Goal: Task Accomplishment & Management: Manage account settings

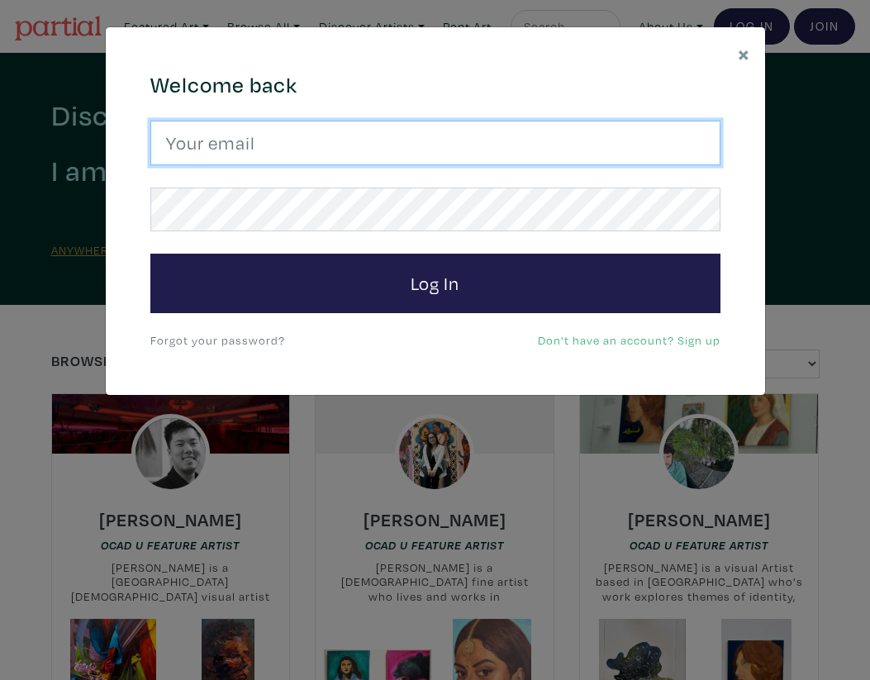
click at [353, 153] on input "email" at bounding box center [435, 143] width 570 height 45
type input "helenliene.dreifelds@yale.edu"
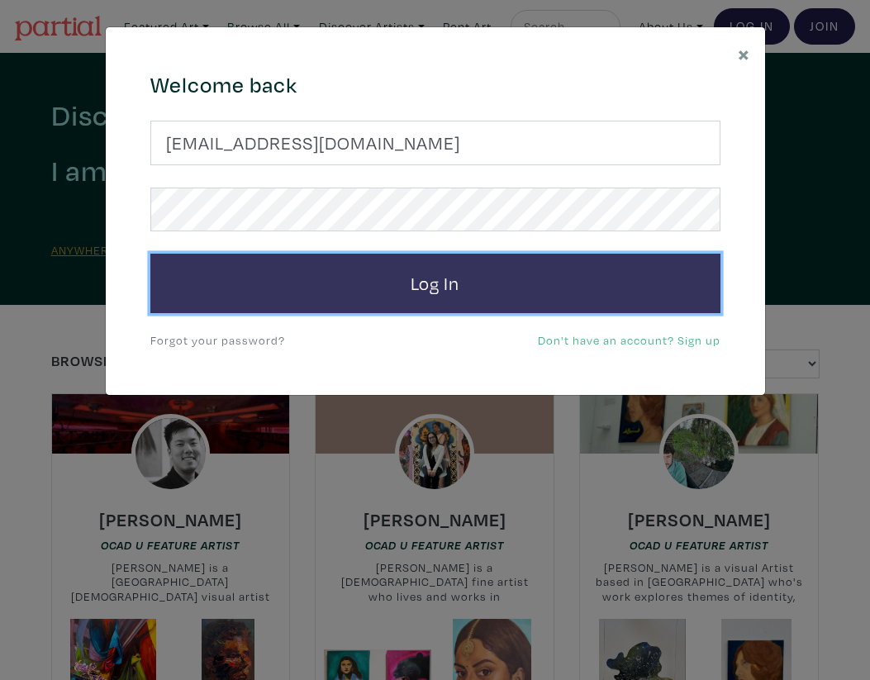
click at [360, 311] on button "Log In" at bounding box center [435, 283] width 570 height 59
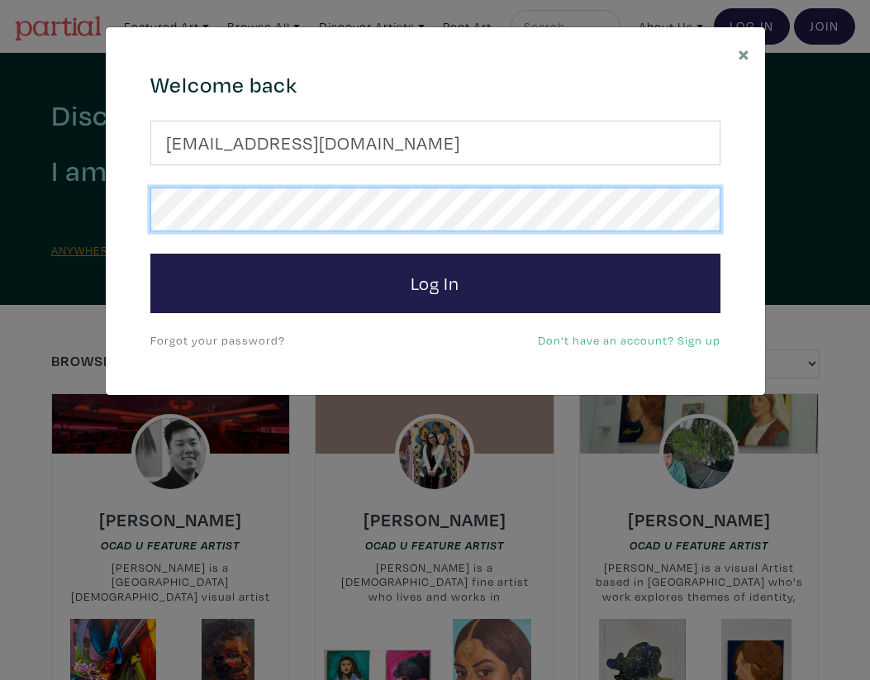
click at [43, 204] on div "× 664c6a6d6e3476504e6b79362f4172494552756f694733386b666278545363695a485979654c4…" at bounding box center [435, 340] width 870 height 680
click at [150, 254] on button "Log In" at bounding box center [435, 283] width 570 height 59
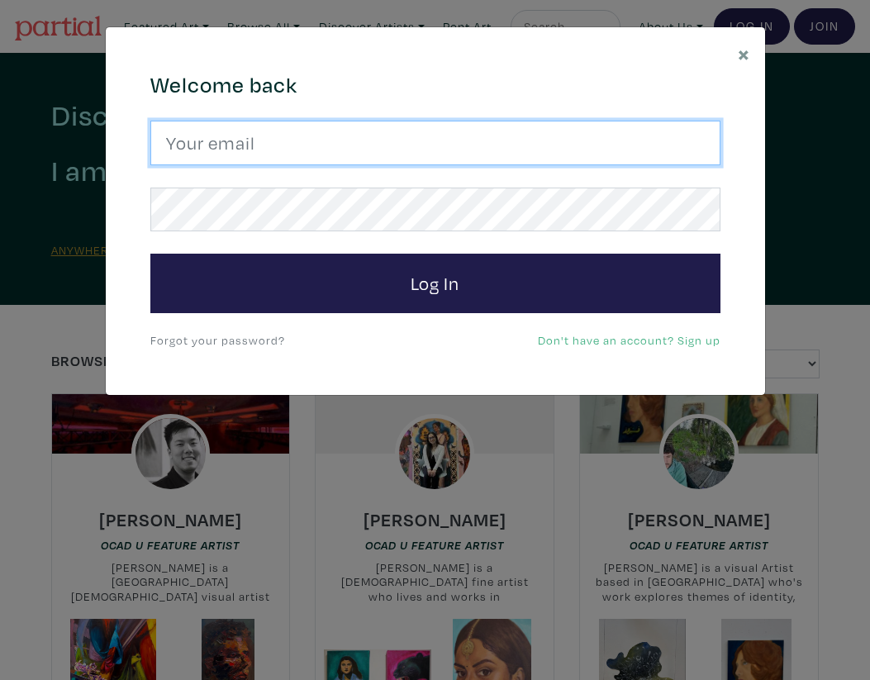
click at [348, 157] on input "email" at bounding box center [435, 143] width 570 height 45
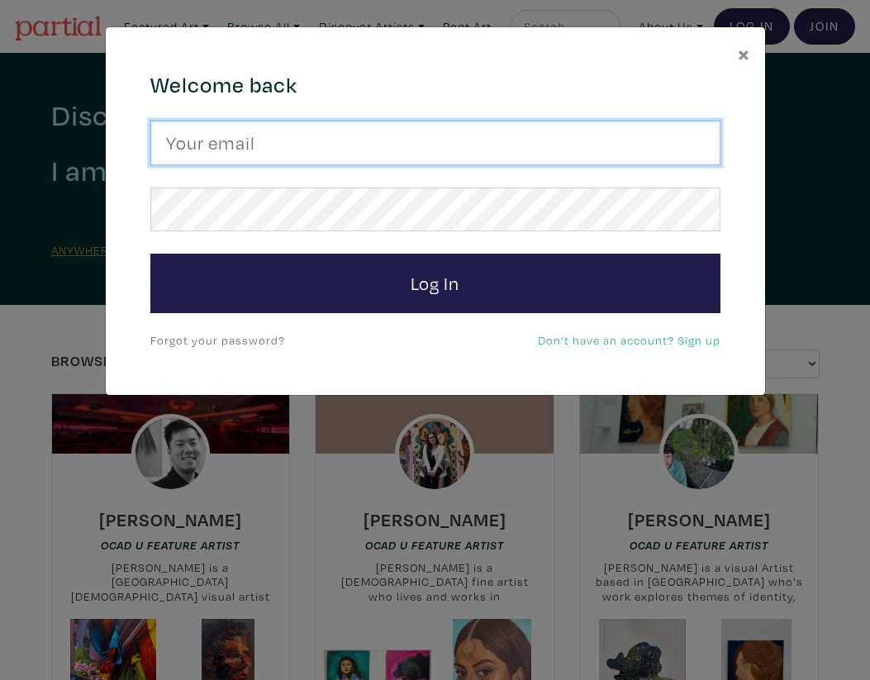
type input "[EMAIL_ADDRESS][DOMAIN_NAME]"
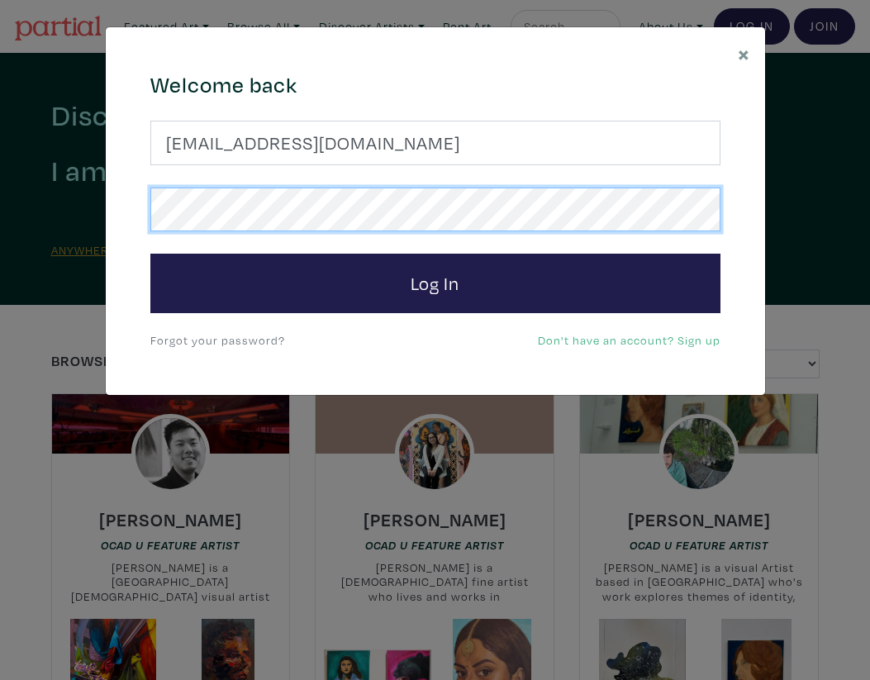
click at [150, 254] on button "Log In" at bounding box center [435, 283] width 570 height 59
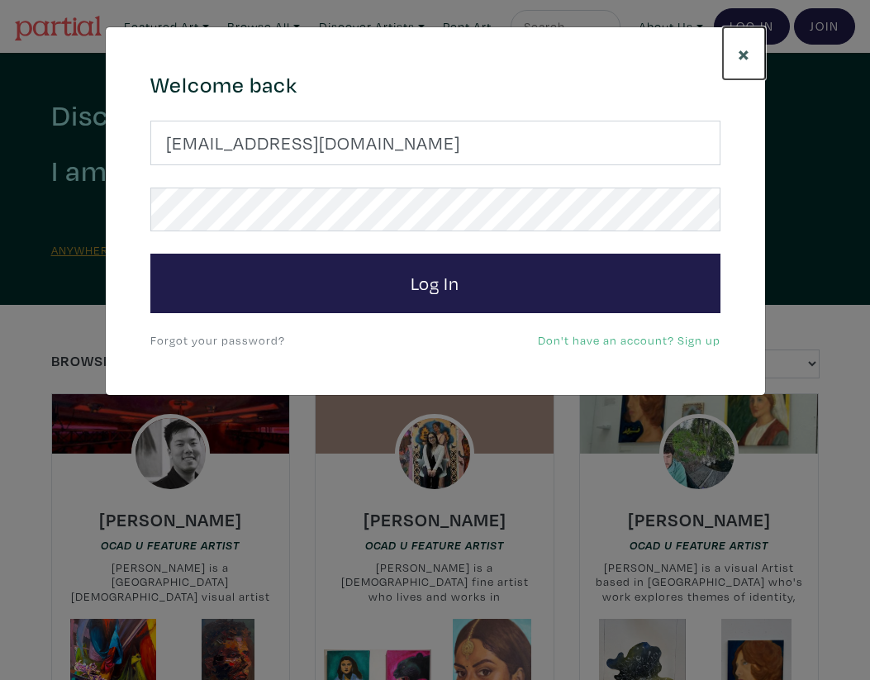
click at [745, 46] on span "×" at bounding box center [744, 53] width 12 height 29
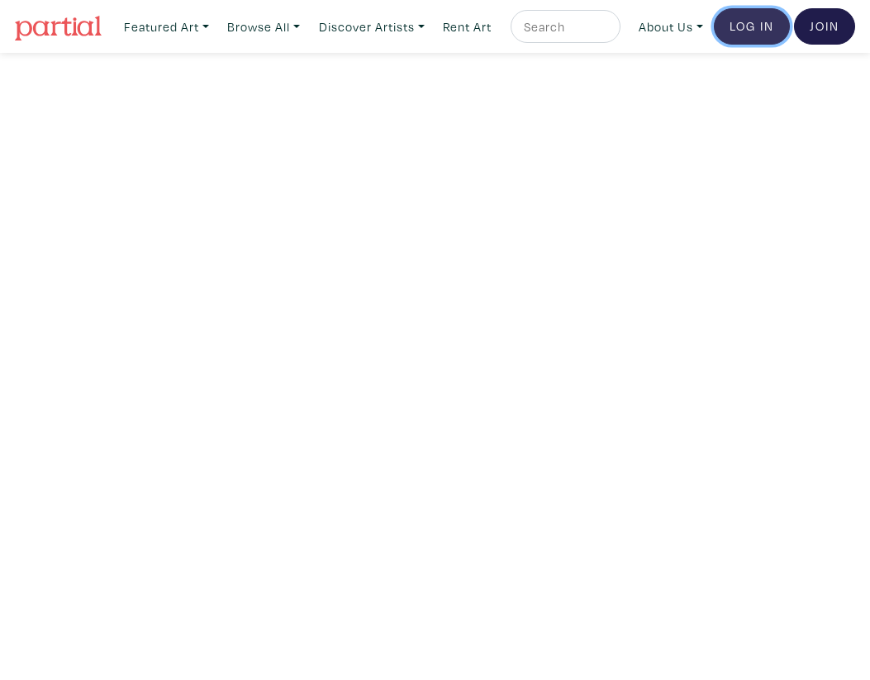
click at [747, 45] on link "Log In" at bounding box center [752, 26] width 76 height 36
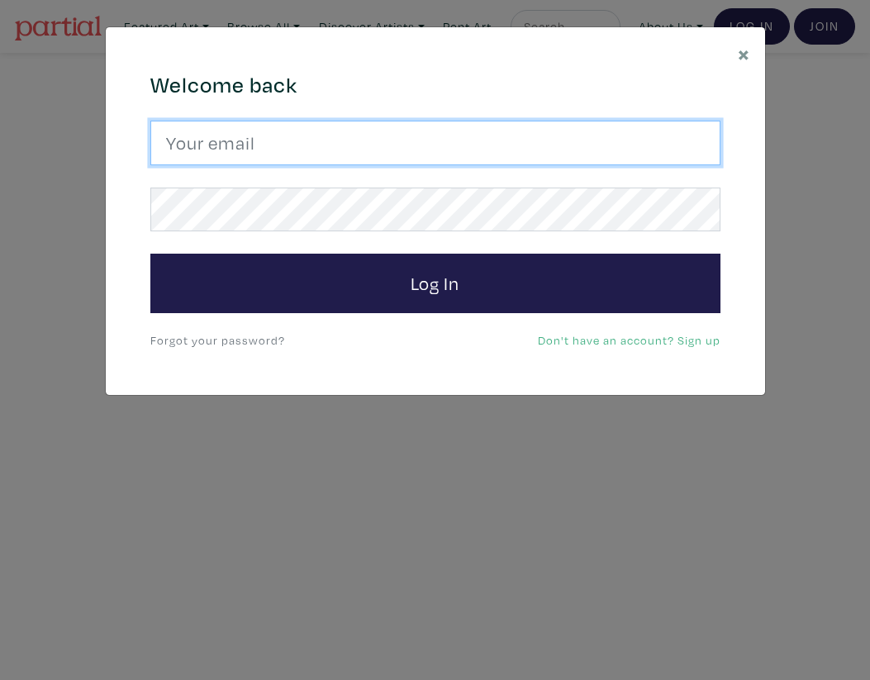
click at [427, 137] on input "email" at bounding box center [435, 143] width 570 height 45
type input "[EMAIL_ADDRESS][DOMAIN_NAME]"
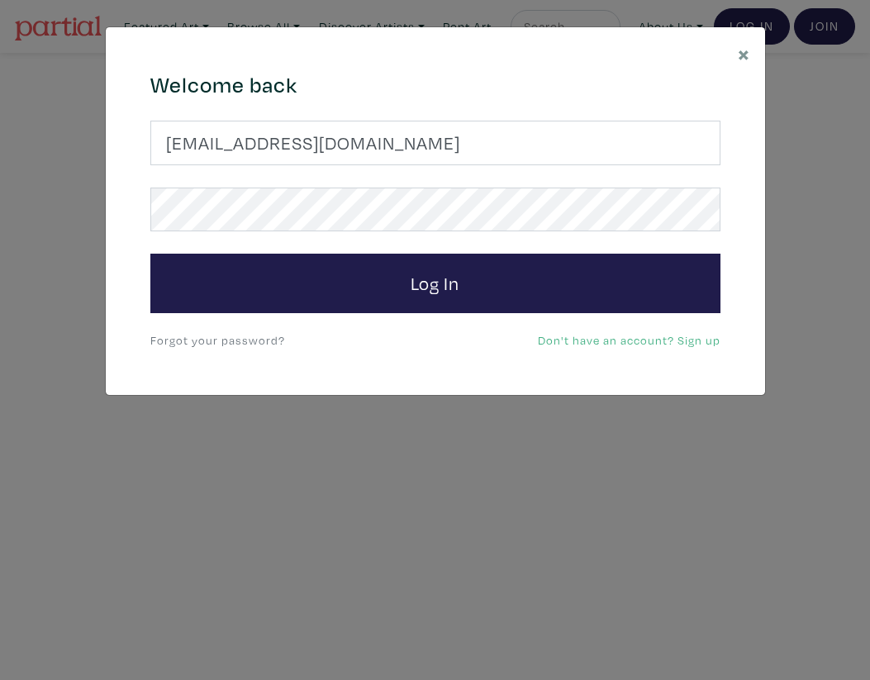
click at [212, 340] on link "Forgot your password?" at bounding box center [217, 340] width 135 height 16
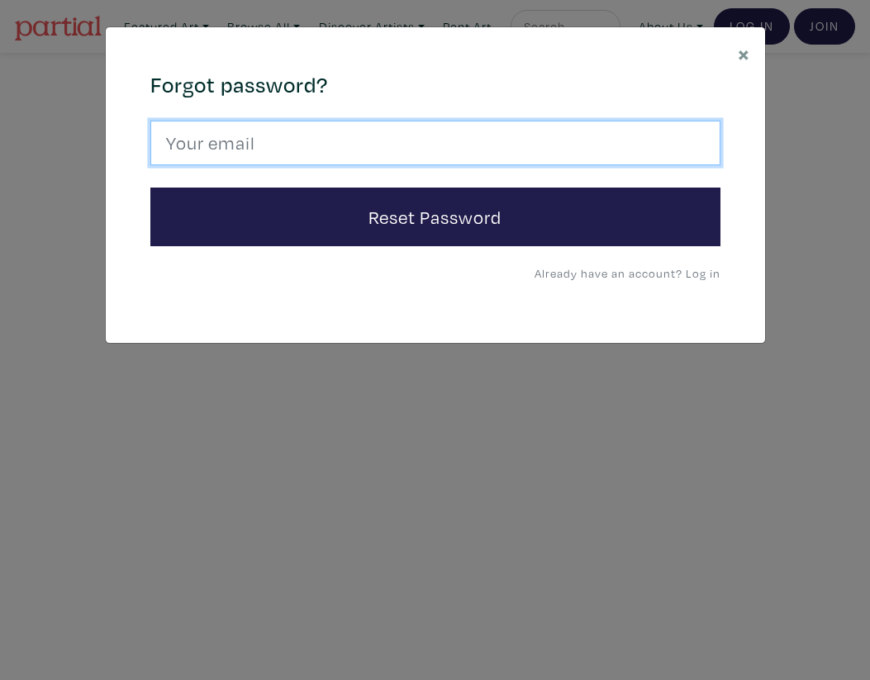
click at [360, 145] on input "email" at bounding box center [435, 143] width 570 height 45
type input "[EMAIL_ADDRESS][DOMAIN_NAME]"
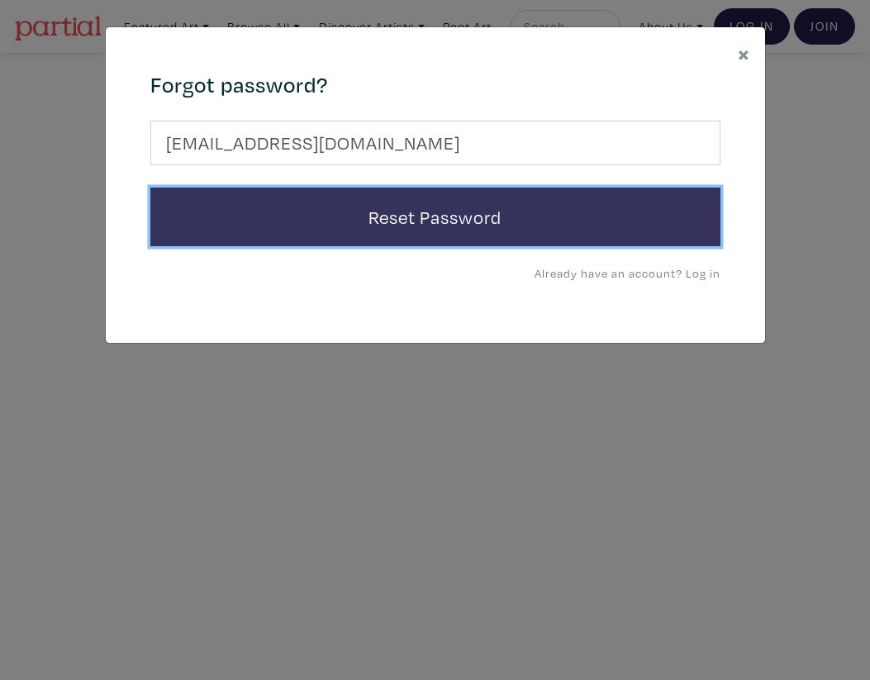
click at [350, 230] on button "Reset Password" at bounding box center [435, 217] width 570 height 59
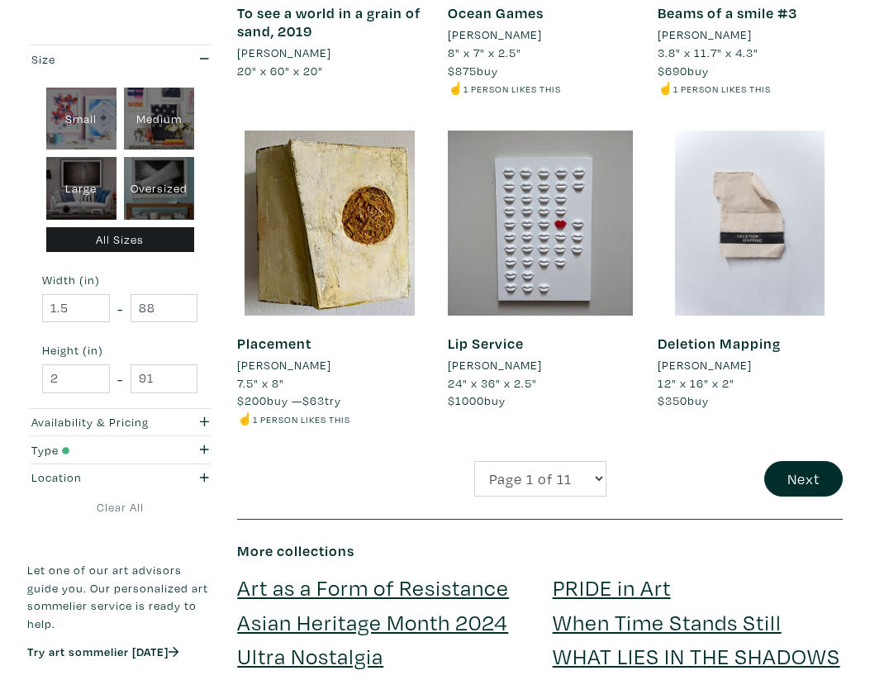
scroll to position [2542, 0]
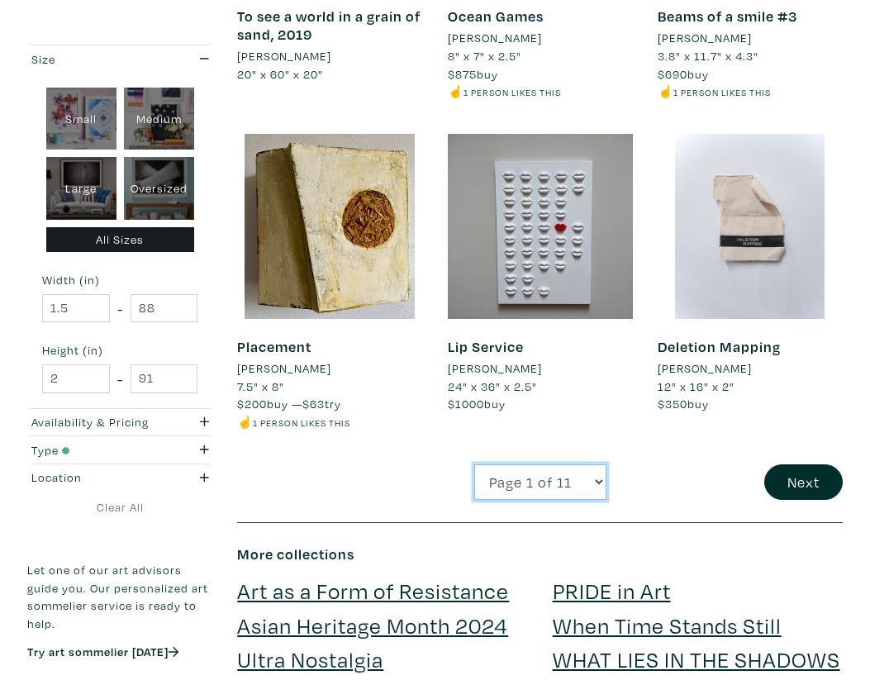
click at [587, 500] on select "Page 1 of 11 Page 2 of 11 Page 3 of 11 Page 4 of 11 Page 5 of 11 Page 6 of 11 P…" at bounding box center [540, 482] width 132 height 36
select select "2"
click at [474, 481] on select "Page 1 of 11 Page 2 of 11 Page 3 of 11 Page 4 of 11 Page 5 of 11 Page 6 of 11 P…" at bounding box center [540, 482] width 132 height 36
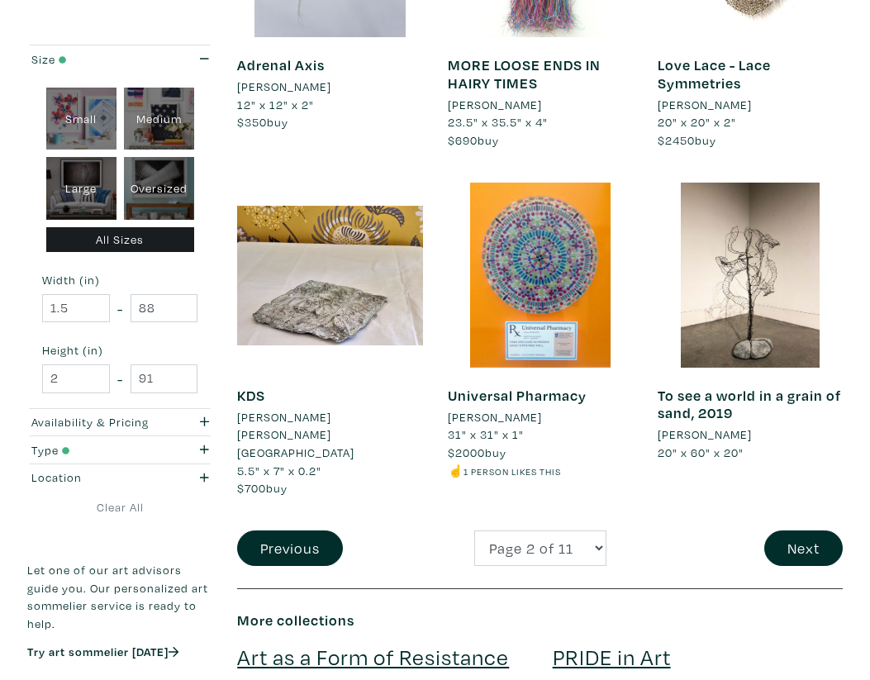
scroll to position [2506, 0]
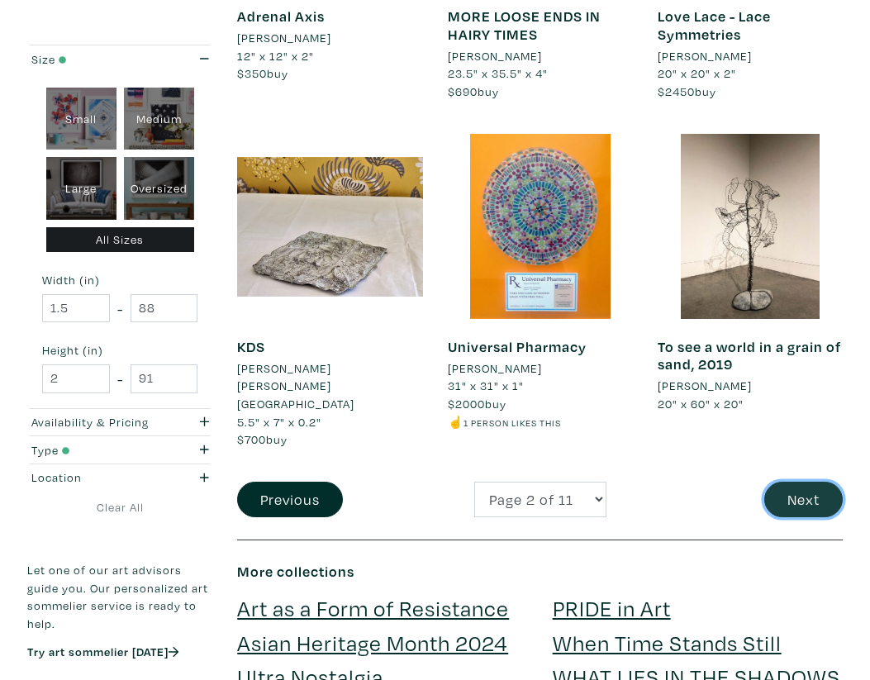
click at [819, 501] on button "Next" at bounding box center [803, 500] width 79 height 36
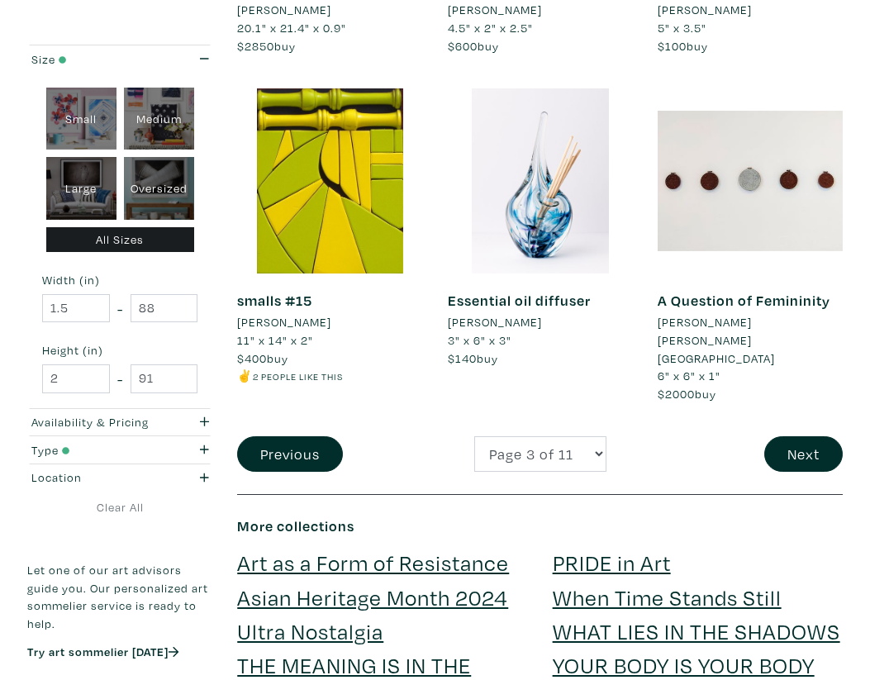
scroll to position [2612, 0]
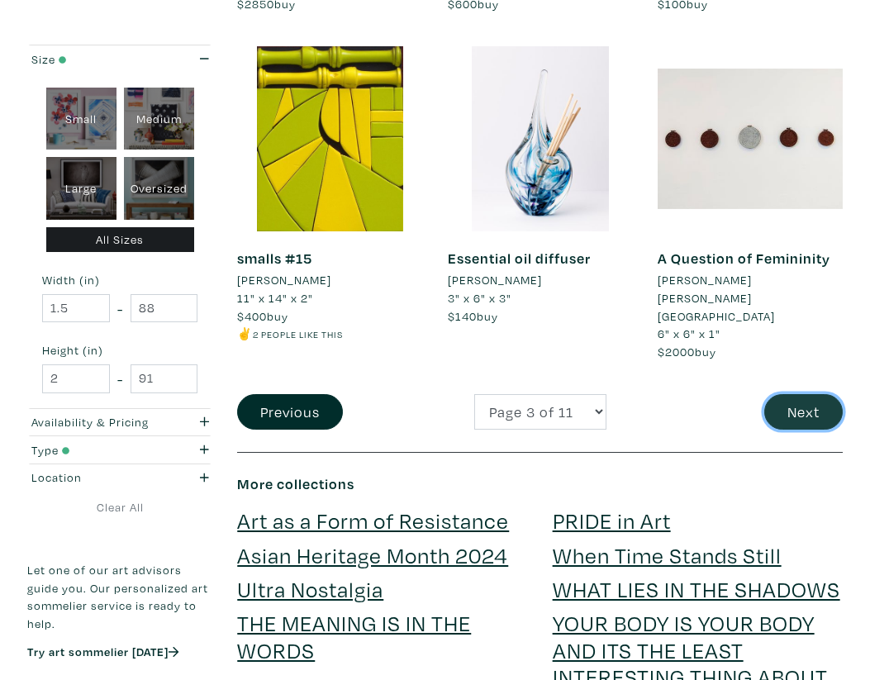
click at [815, 399] on button "Next" at bounding box center [803, 412] width 79 height 36
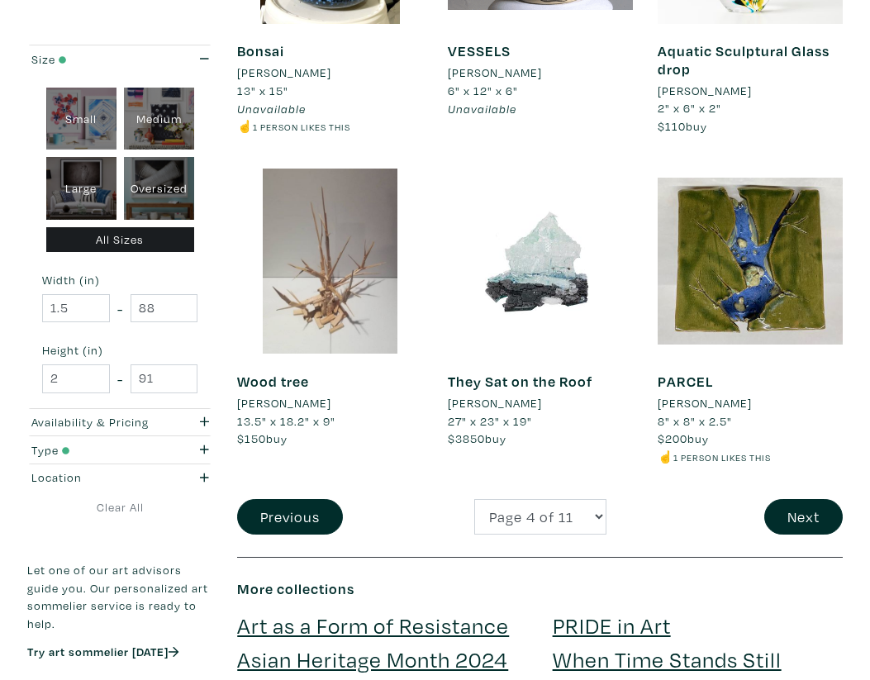
scroll to position [2508, 0]
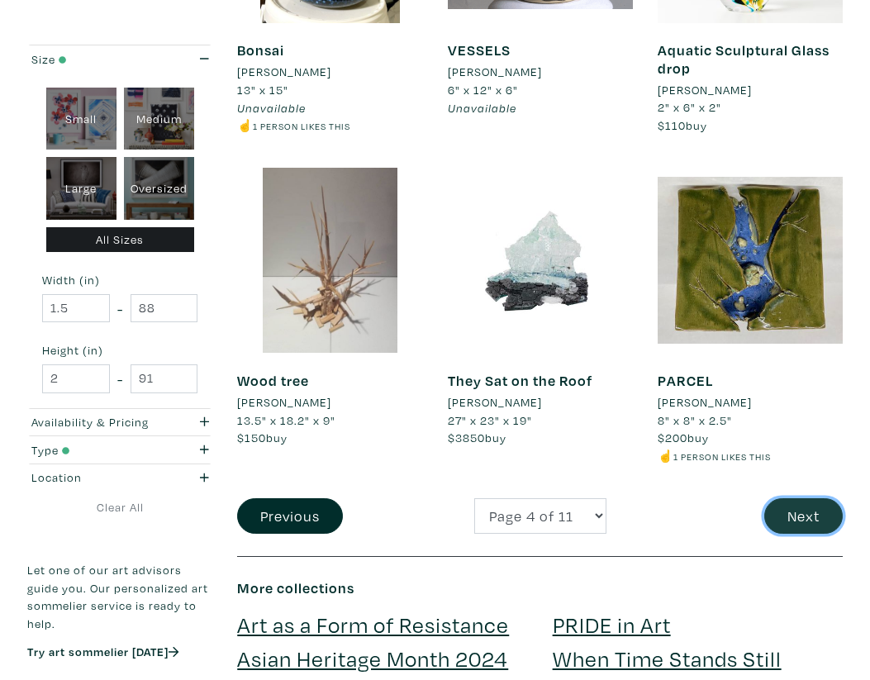
click at [821, 511] on button "Next" at bounding box center [803, 516] width 79 height 36
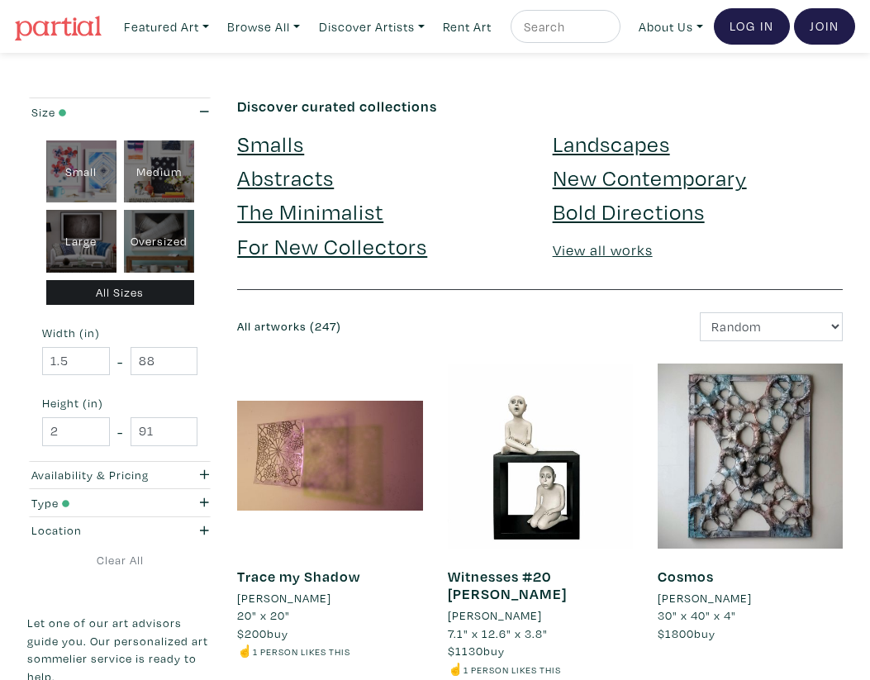
click at [555, 37] on form at bounding box center [565, 27] width 86 height 21
click at [563, 25] on input "text" at bounding box center [563, 27] width 83 height 21
type input "helenliene dreifelds"
click at [608, 31] on button "submit" at bounding box center [608, 31] width 0 height 0
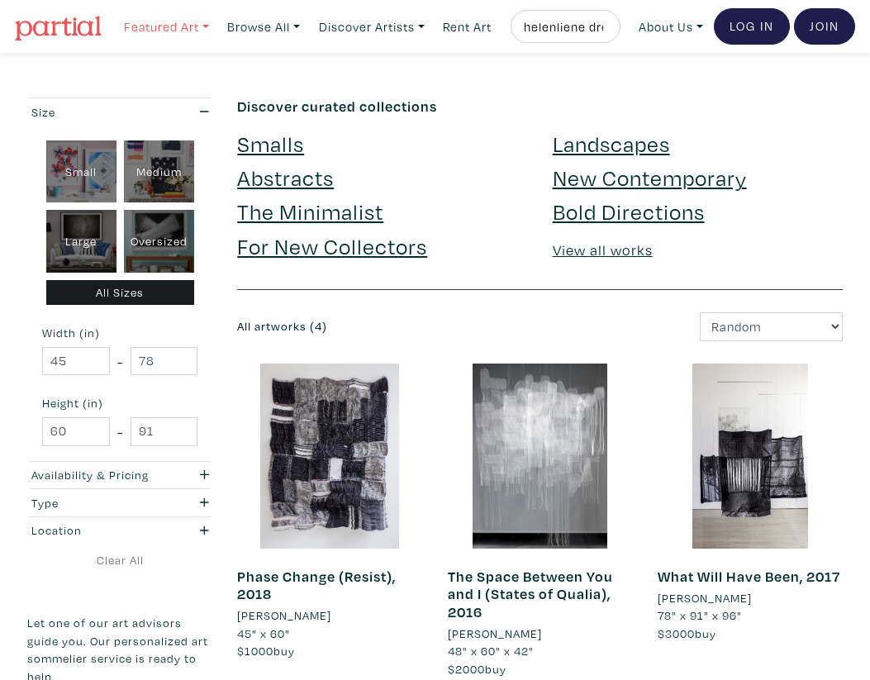
click at [178, 40] on link "Featured Art" at bounding box center [167, 27] width 100 height 34
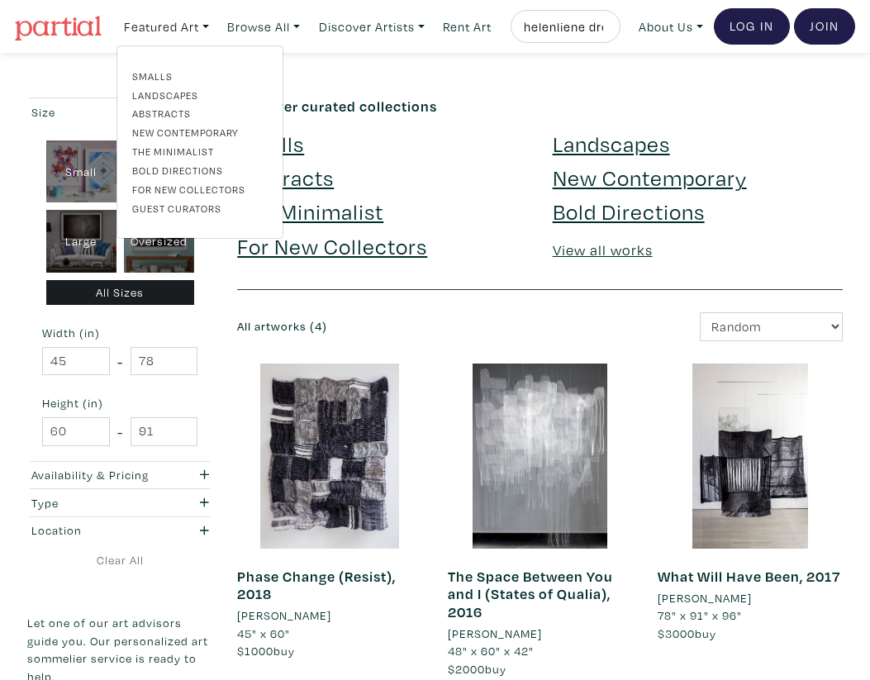
click at [169, 140] on link "New Contemporary" at bounding box center [200, 132] width 136 height 15
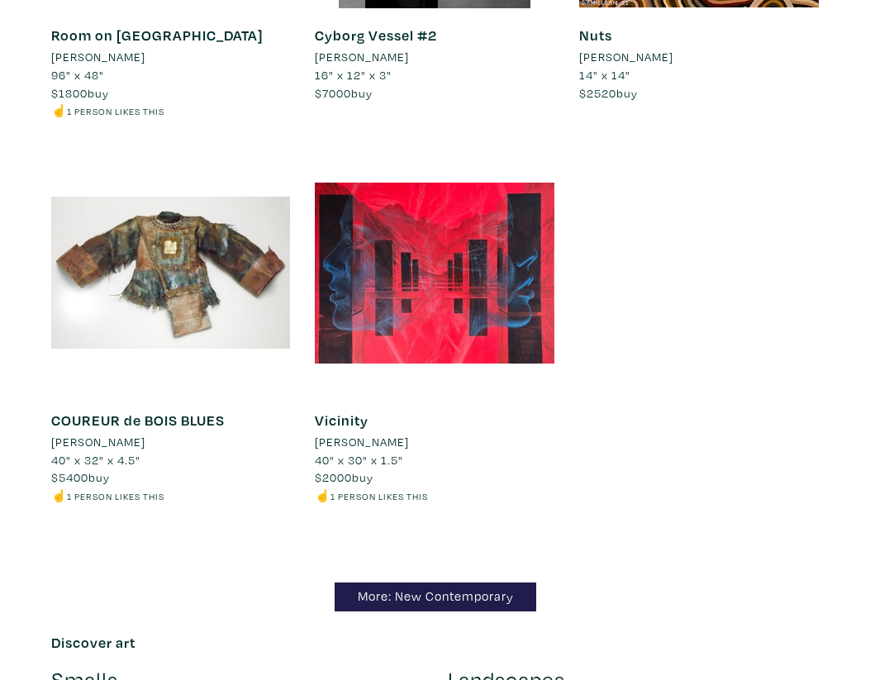
scroll to position [14156, 0]
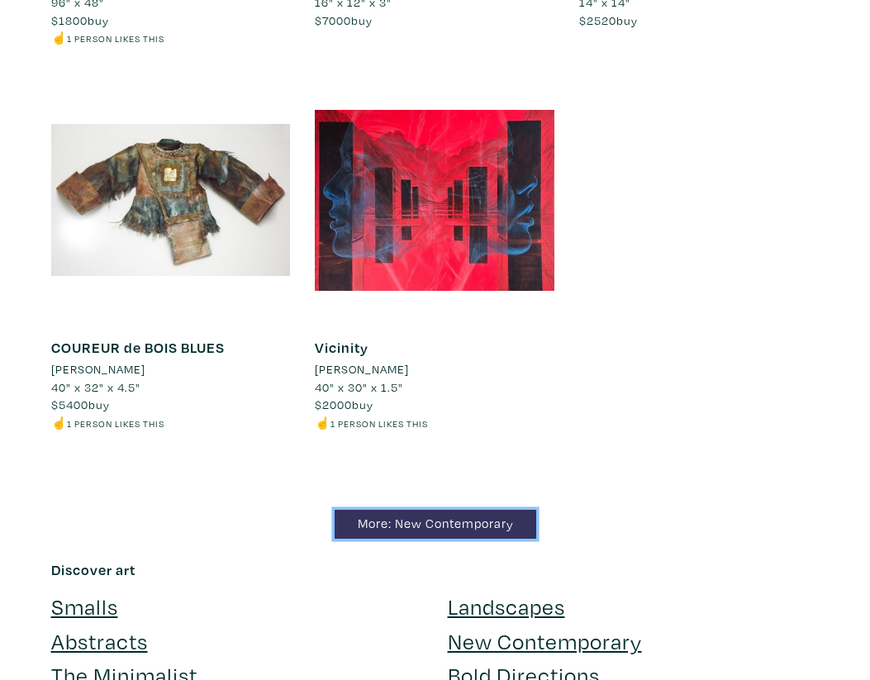
click at [442, 539] on link "More: New Contemporary" at bounding box center [436, 524] width 202 height 29
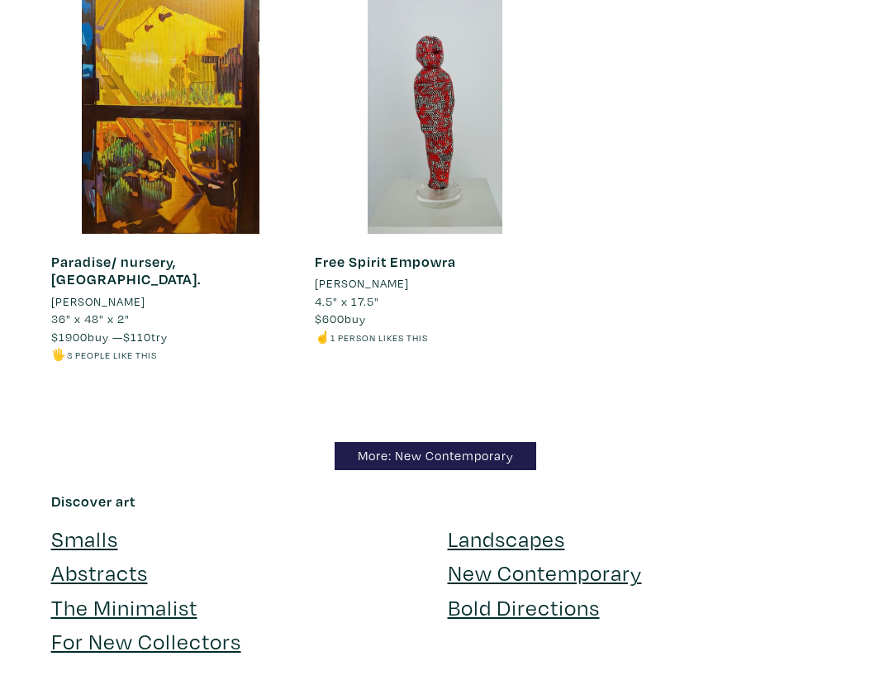
scroll to position [16995, 0]
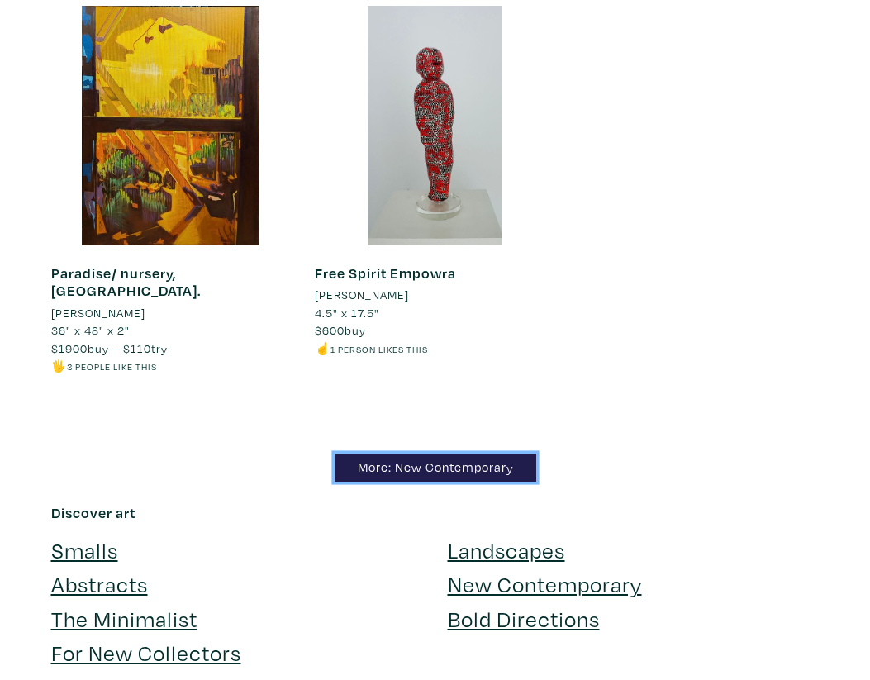
click at [502, 454] on link "More: New Contemporary" at bounding box center [436, 468] width 202 height 29
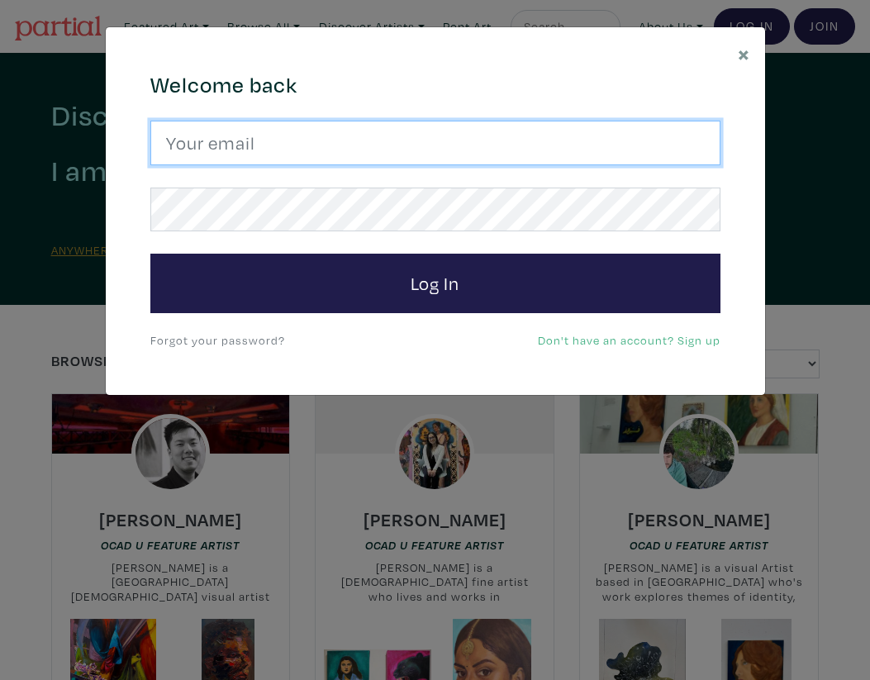
click at [287, 140] on input "email" at bounding box center [435, 143] width 570 height 45
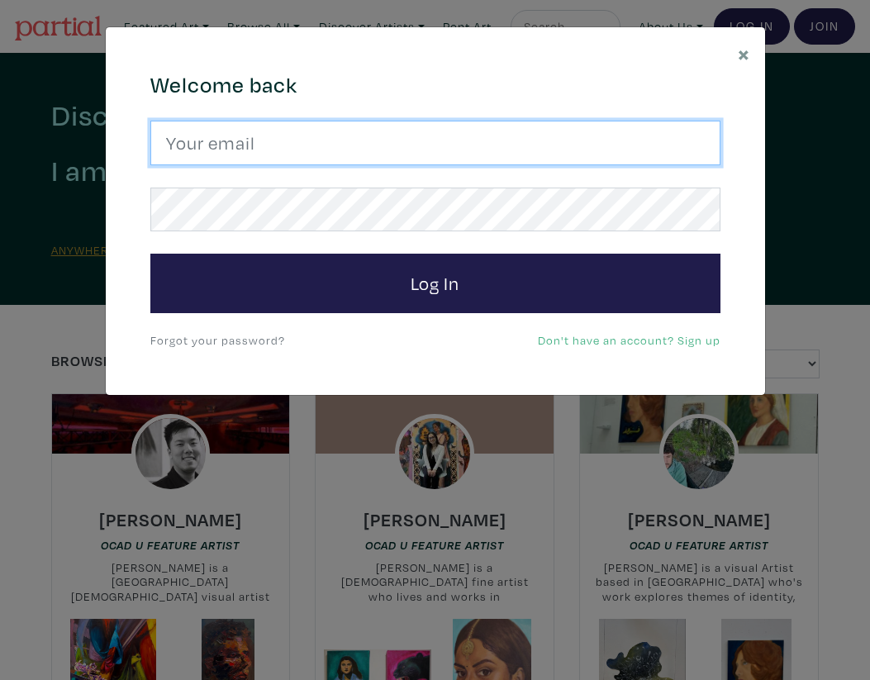
type input "[EMAIL_ADDRESS][DOMAIN_NAME]"
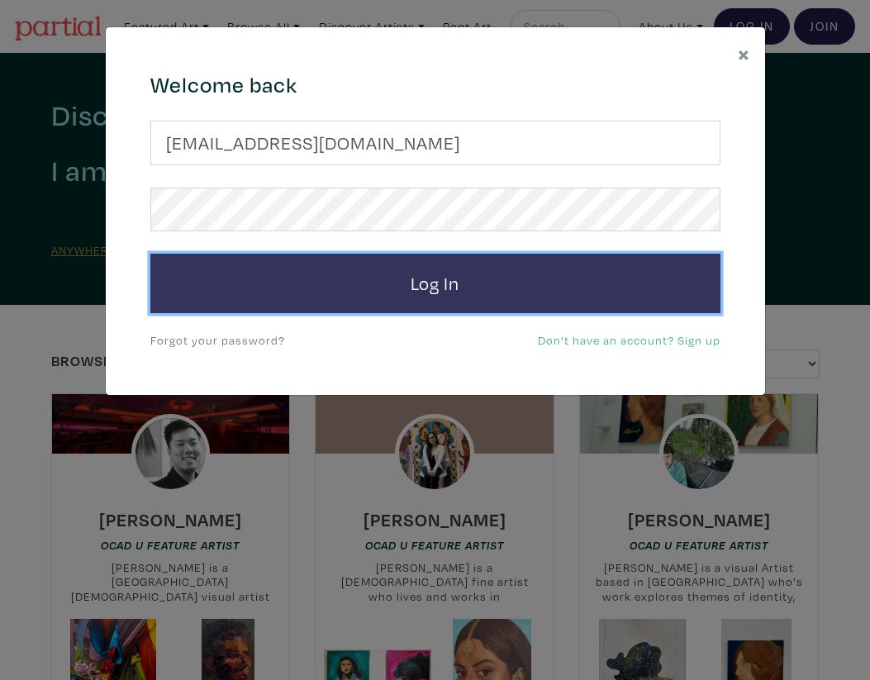
click at [393, 276] on button "Log In" at bounding box center [435, 283] width 570 height 59
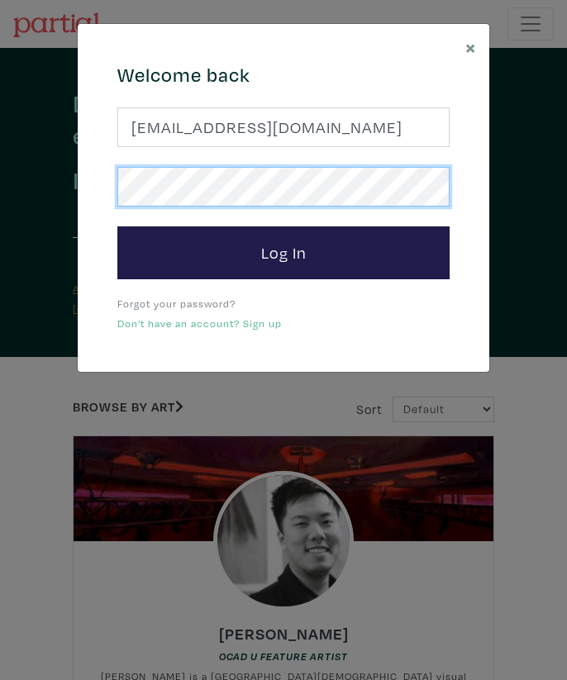
click at [117, 226] on button "Log In" at bounding box center [283, 252] width 332 height 53
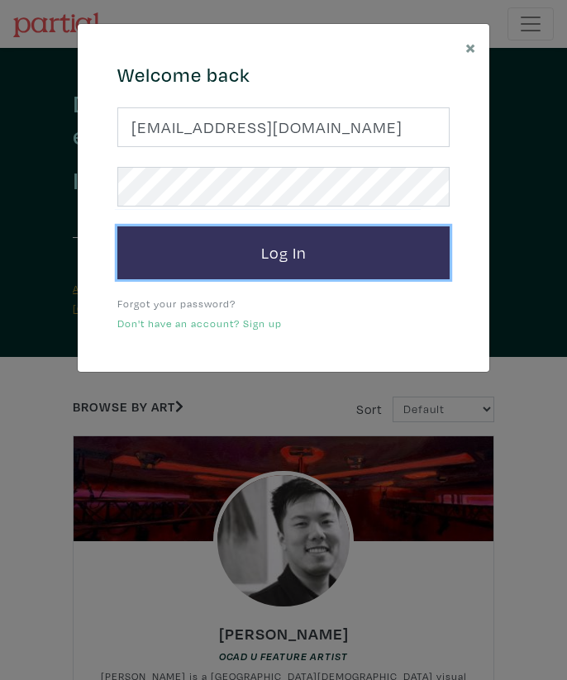
click at [331, 259] on button "Log In" at bounding box center [283, 252] width 332 height 53
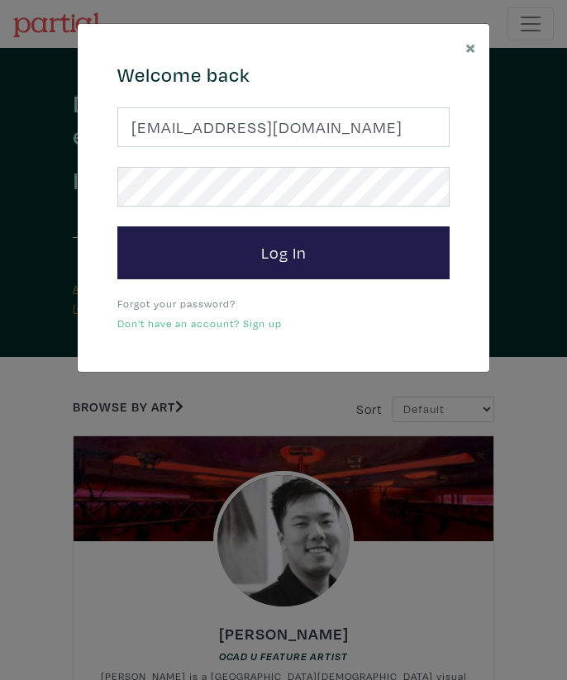
click at [329, 279] on div "Welcome back [EMAIL_ADDRESS][DOMAIN_NAME] Log In Forgot your password? Don't ha…" at bounding box center [283, 198] width 357 height 269
click at [476, 46] on button "×" at bounding box center [470, 47] width 37 height 46
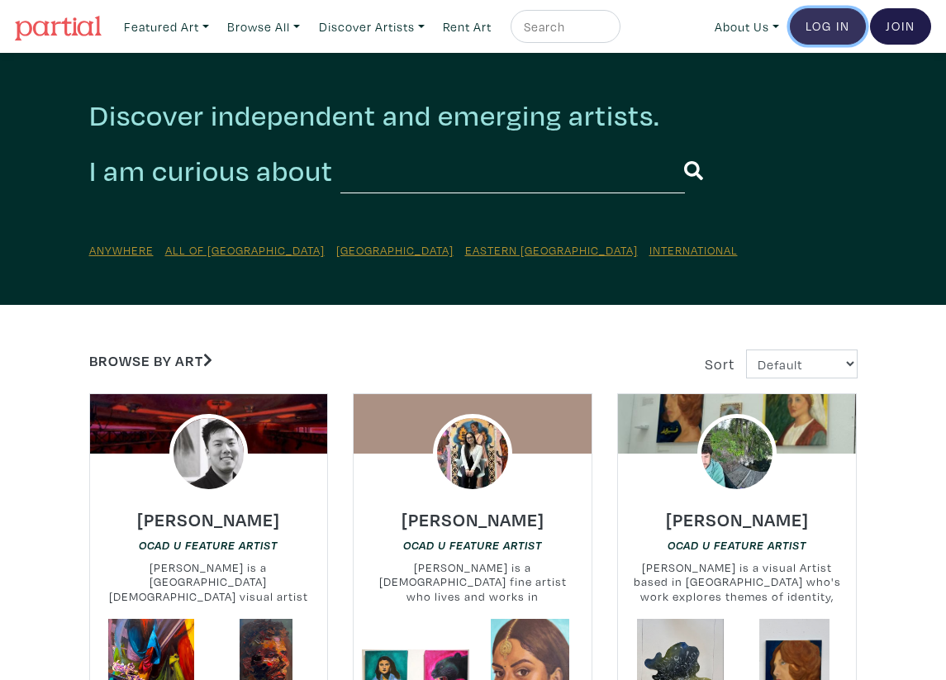
click at [809, 26] on link "Log In" at bounding box center [828, 26] width 76 height 36
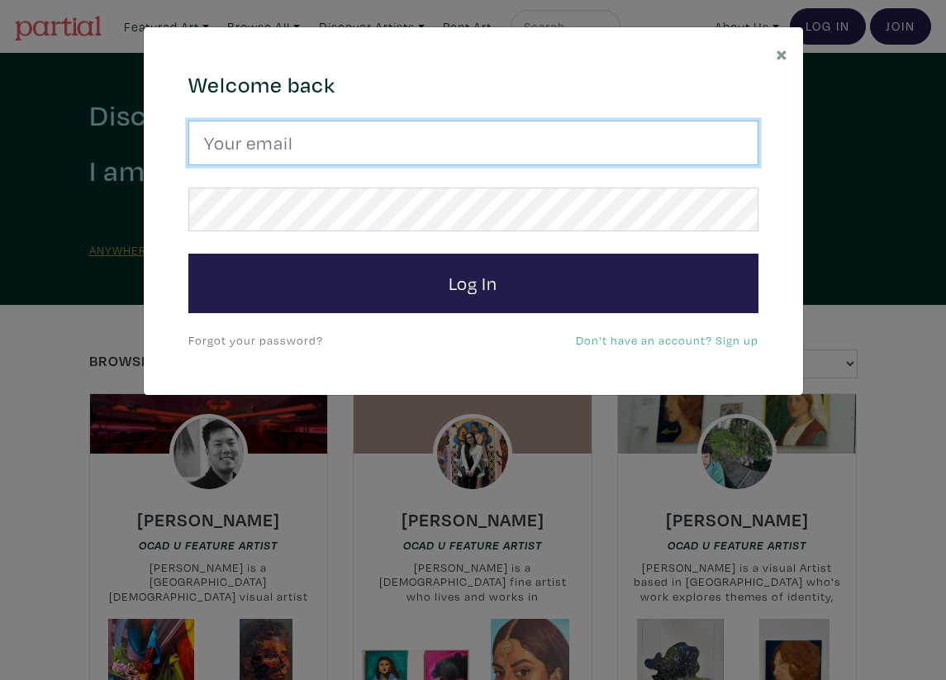
type input "[EMAIL_ADDRESS][DOMAIN_NAME]"
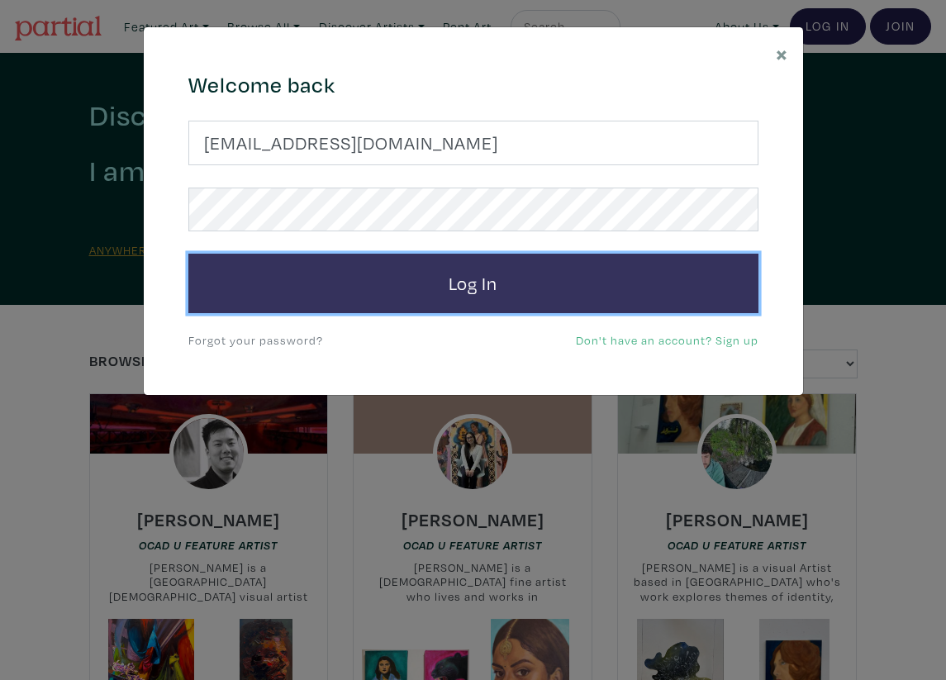
click at [464, 283] on button "Log In" at bounding box center [473, 283] width 570 height 59
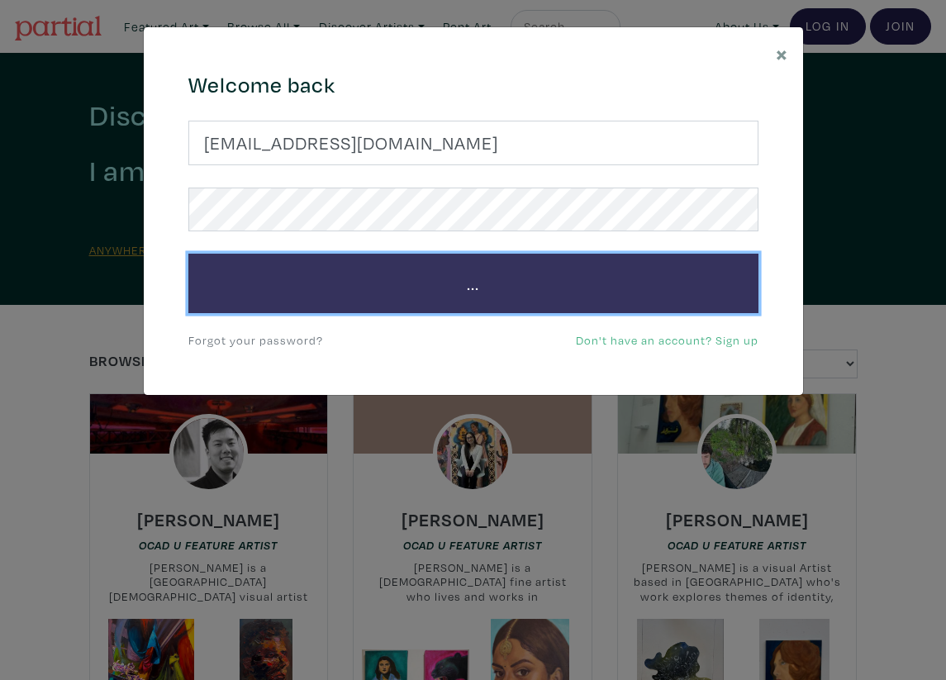
click at [464, 283] on button "..." at bounding box center [473, 283] width 570 height 59
click at [464, 283] on button "Log In" at bounding box center [473, 283] width 570 height 59
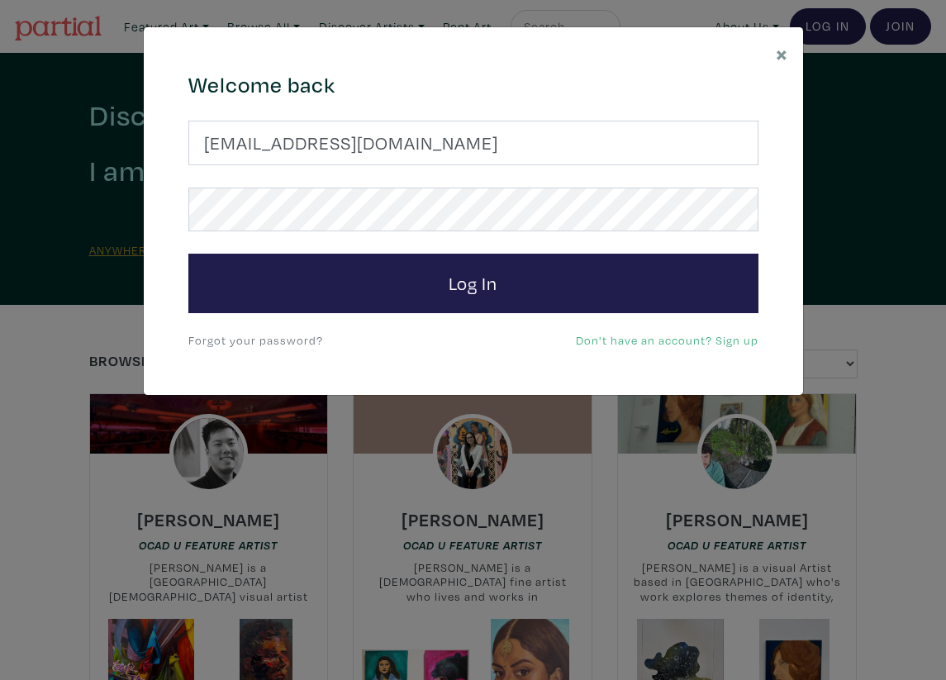
click at [664, 343] on link "Don't have an account? Sign up" at bounding box center [667, 340] width 183 height 16
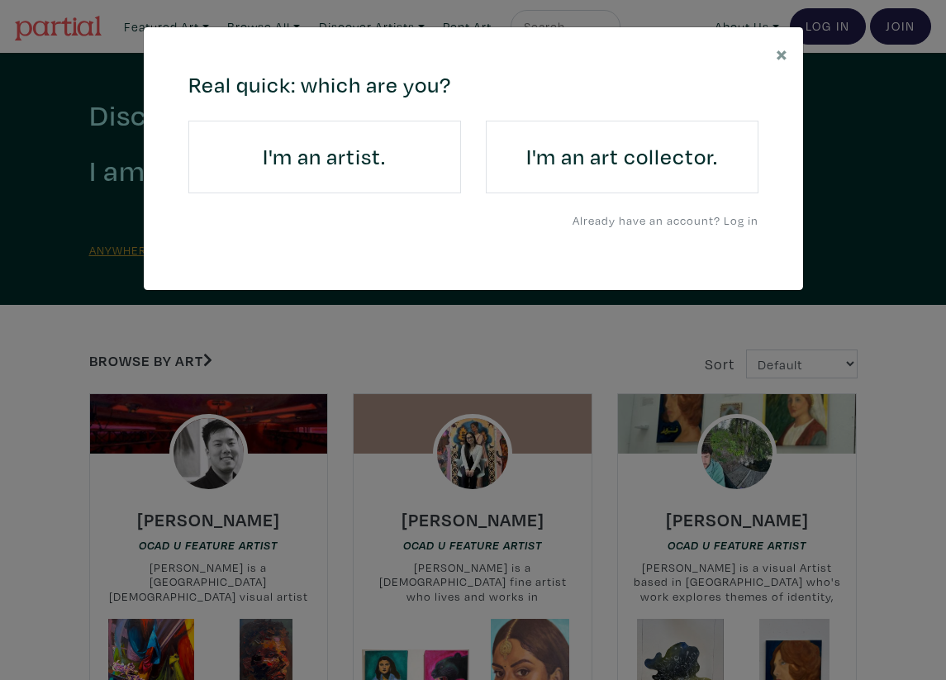
click at [386, 166] on h4 "I'm an artist." at bounding box center [325, 157] width 226 height 26
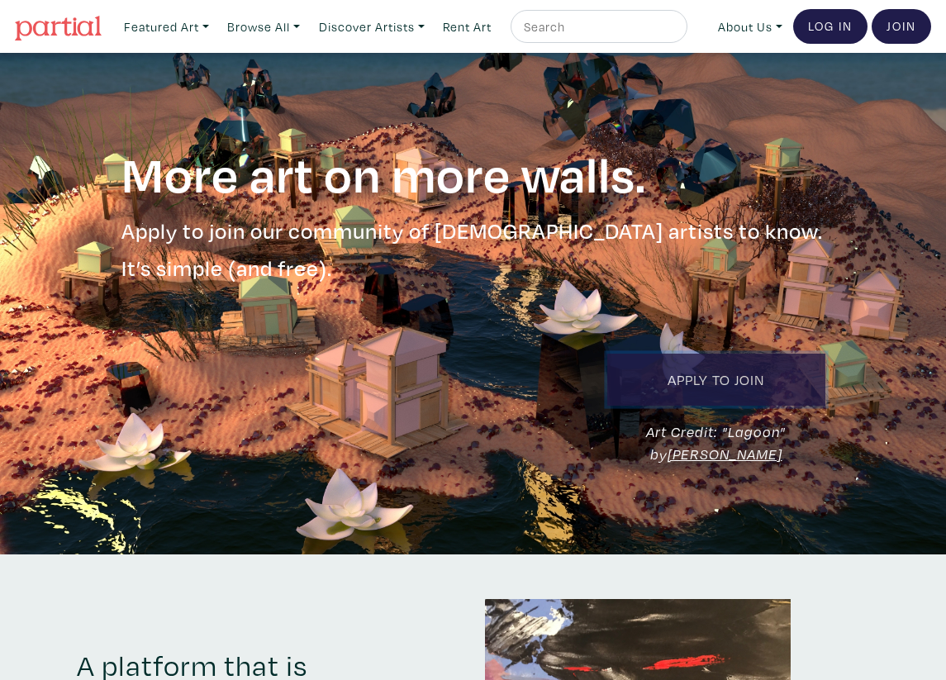
click at [736, 378] on link "Apply to Join" at bounding box center [716, 380] width 218 height 52
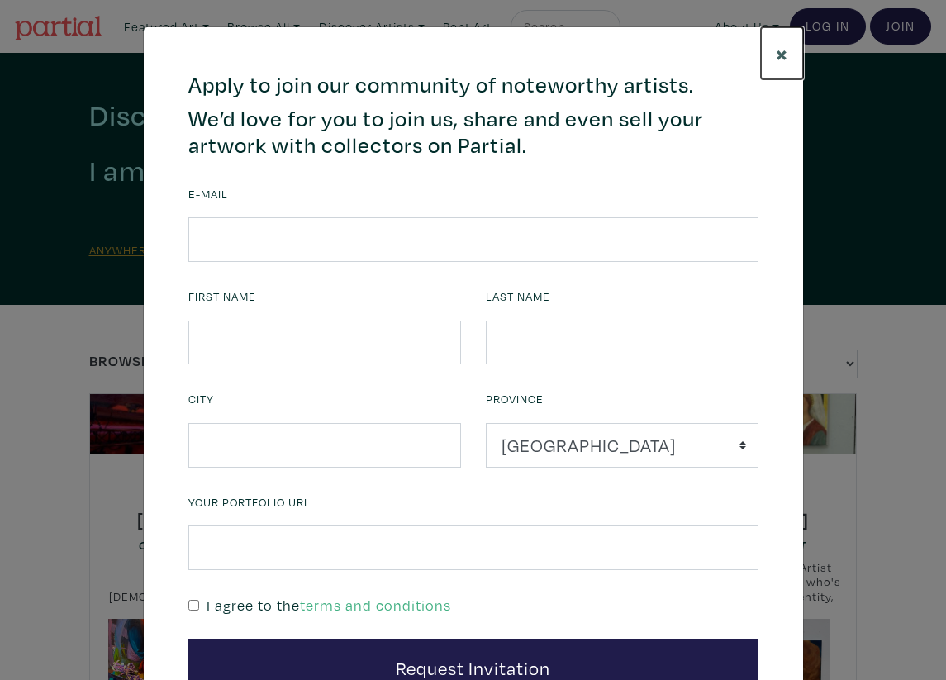
click at [782, 50] on span "×" at bounding box center [782, 53] width 12 height 29
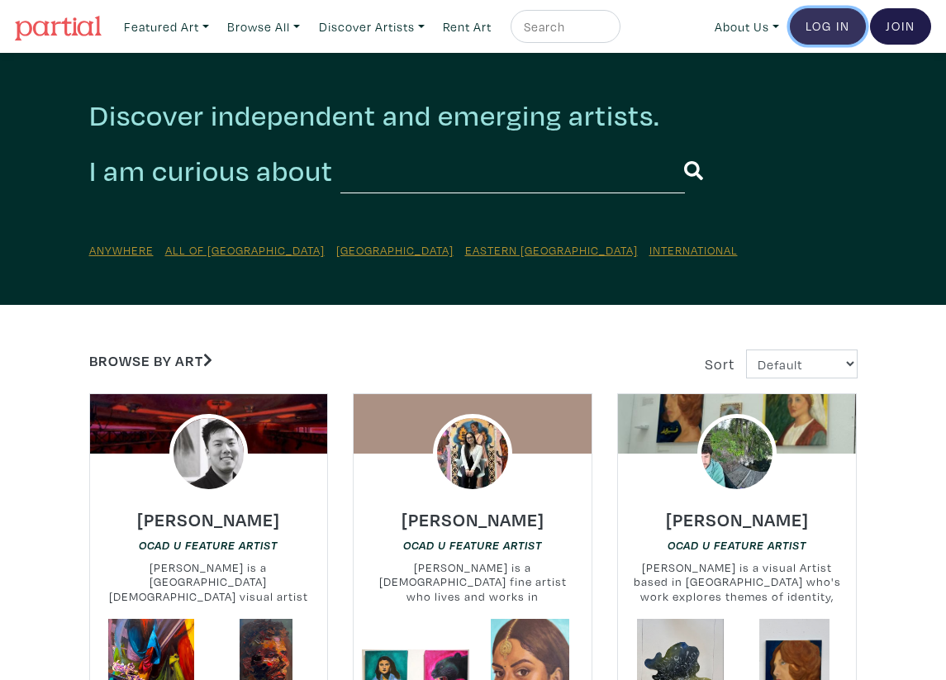
click at [840, 29] on link "Log In" at bounding box center [828, 26] width 76 height 36
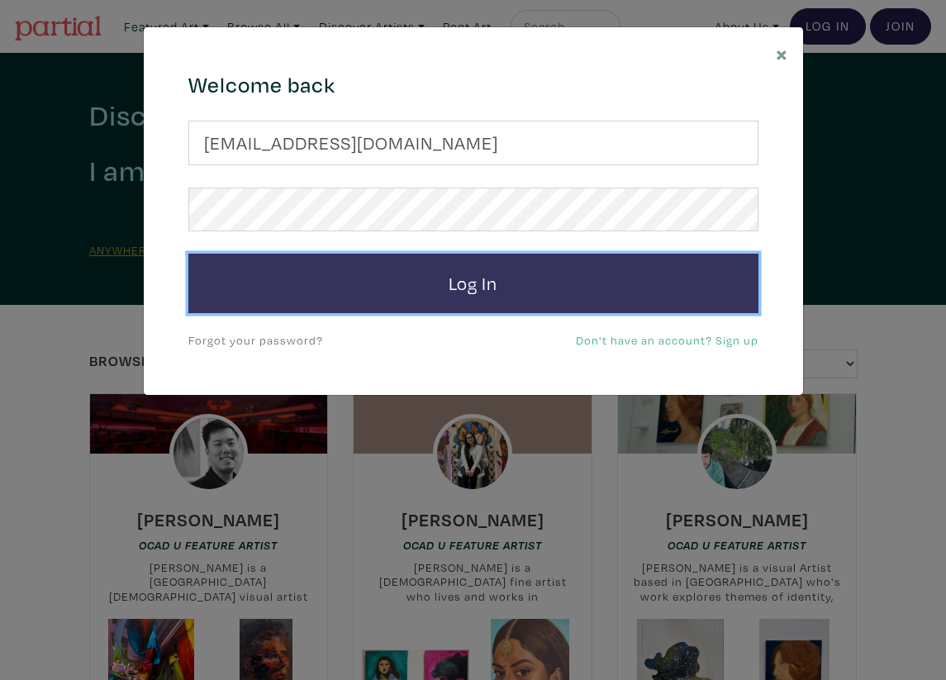
click at [471, 283] on button "Log In" at bounding box center [473, 283] width 570 height 59
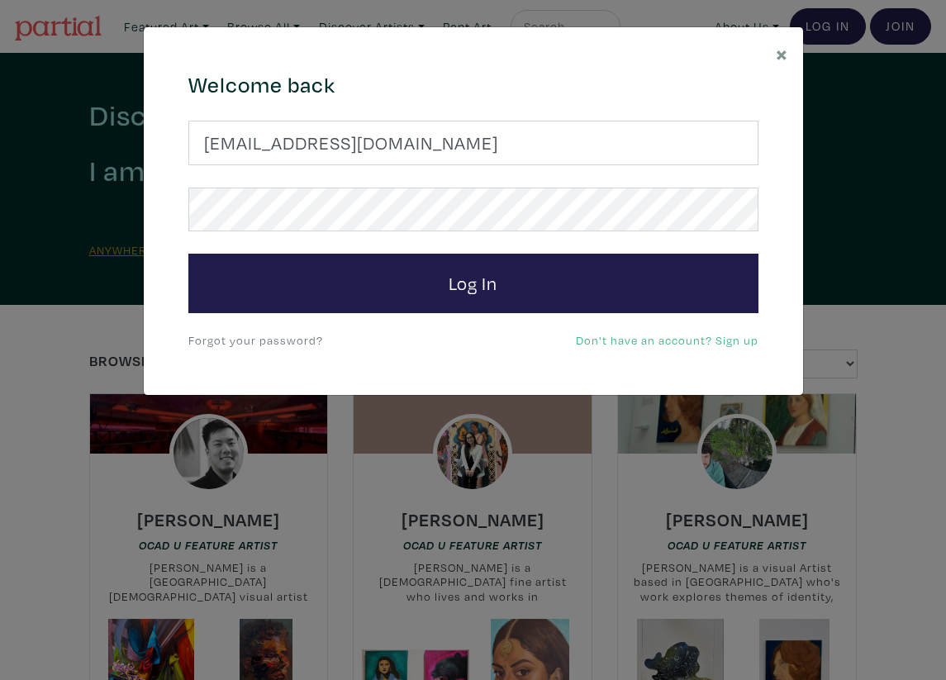
click at [312, 333] on link "Forgot your password?" at bounding box center [255, 340] width 135 height 16
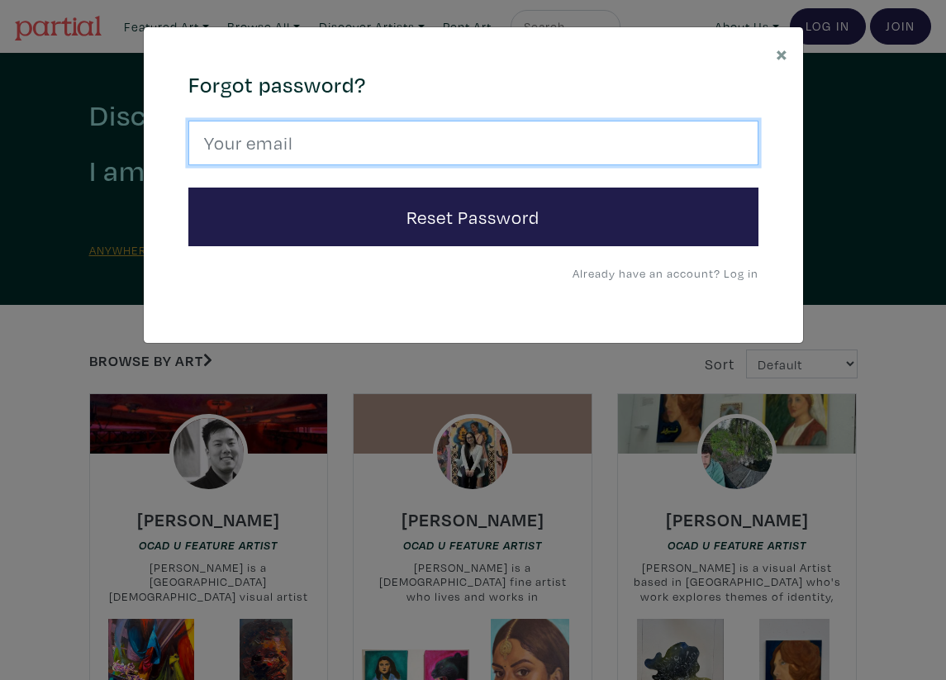
click at [452, 142] on input "email" at bounding box center [473, 143] width 570 height 45
type input "[EMAIL_ADDRESS][DOMAIN_NAME]"
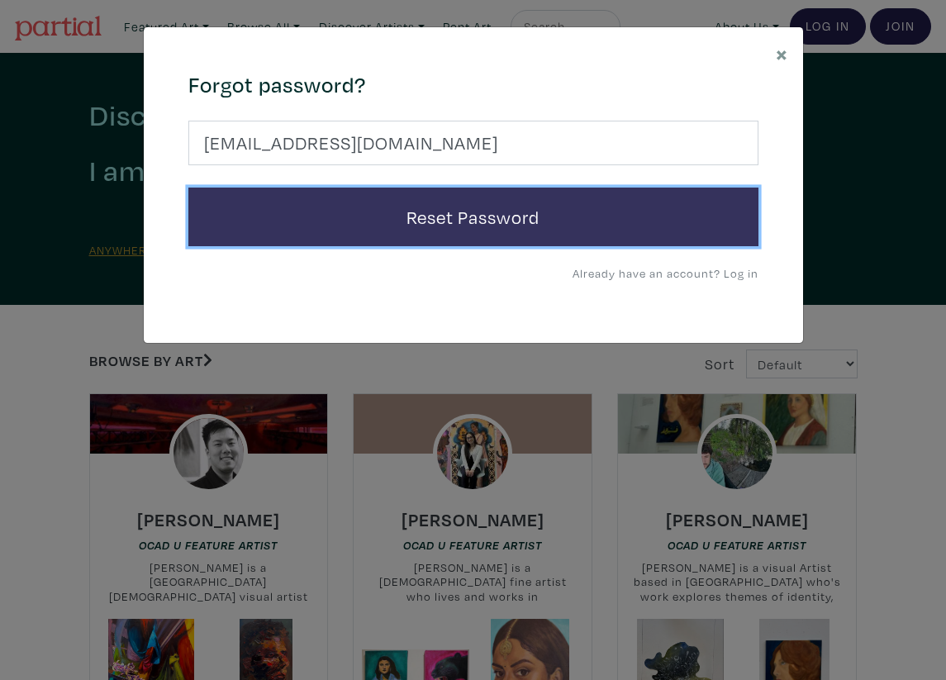
click at [451, 229] on button "Reset Password" at bounding box center [473, 217] width 570 height 59
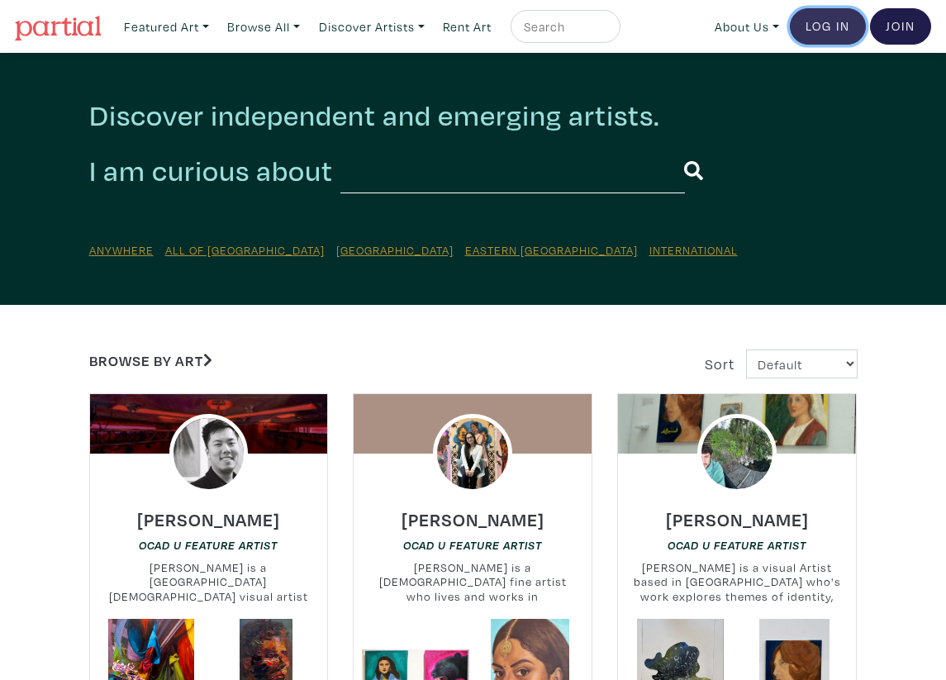
click at [814, 26] on link "Log In" at bounding box center [828, 26] width 76 height 36
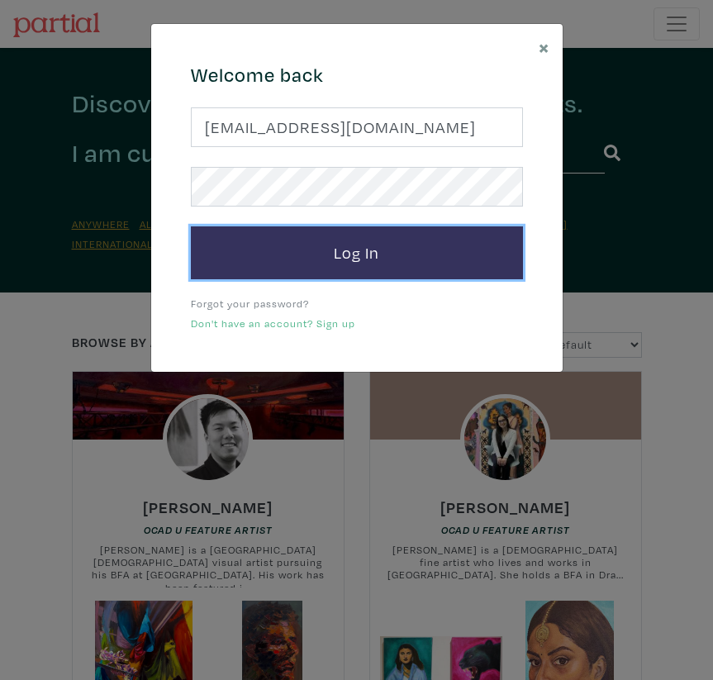
click at [240, 246] on button "Log In" at bounding box center [357, 252] width 332 height 53
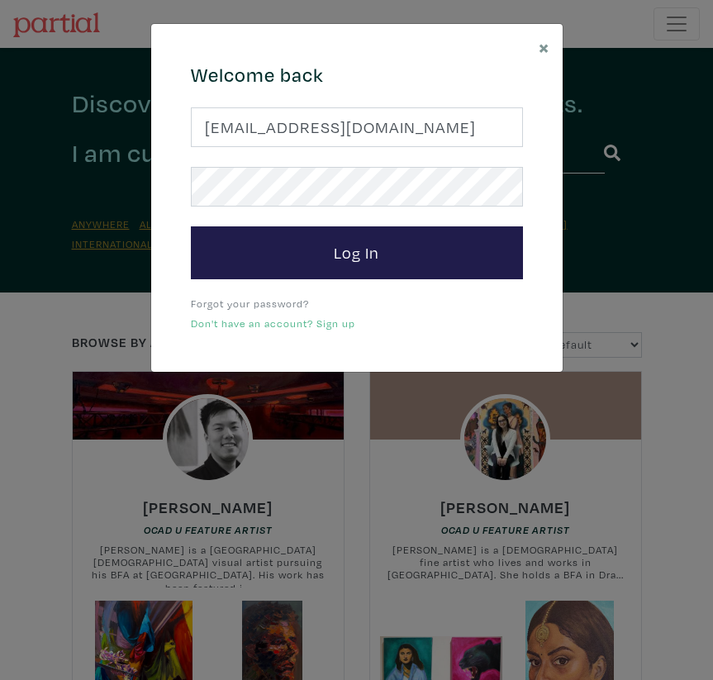
click at [541, 180] on div "664c6a6d6e3476504e6b79362f4172494552756f694733386b666278545363695a485979654c474…" at bounding box center [357, 198] width 412 height 348
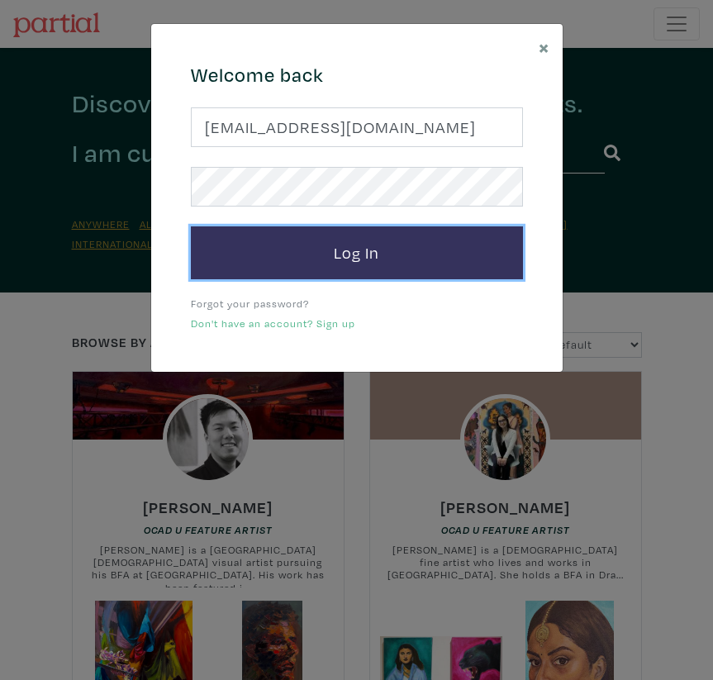
click at [438, 259] on button "Log In" at bounding box center [357, 252] width 332 height 53
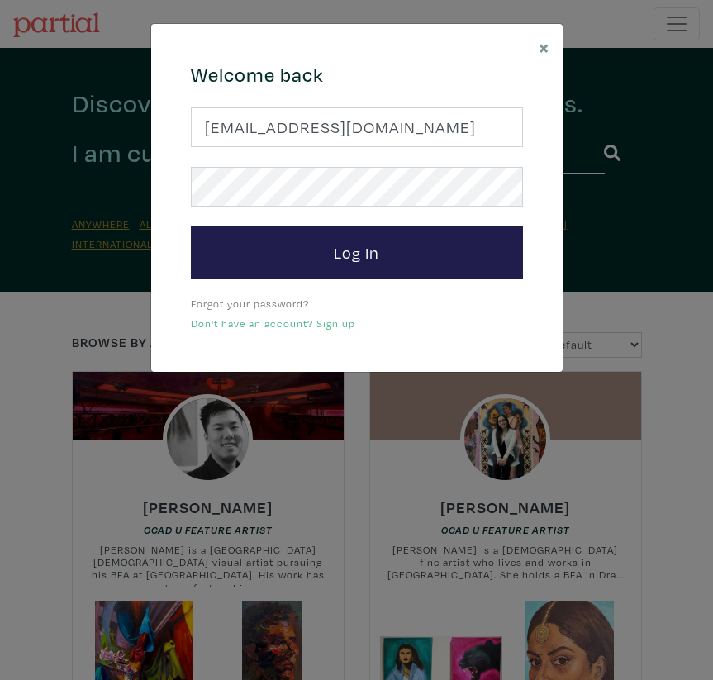
click at [269, 304] on link "Forgot your password?" at bounding box center [250, 303] width 118 height 13
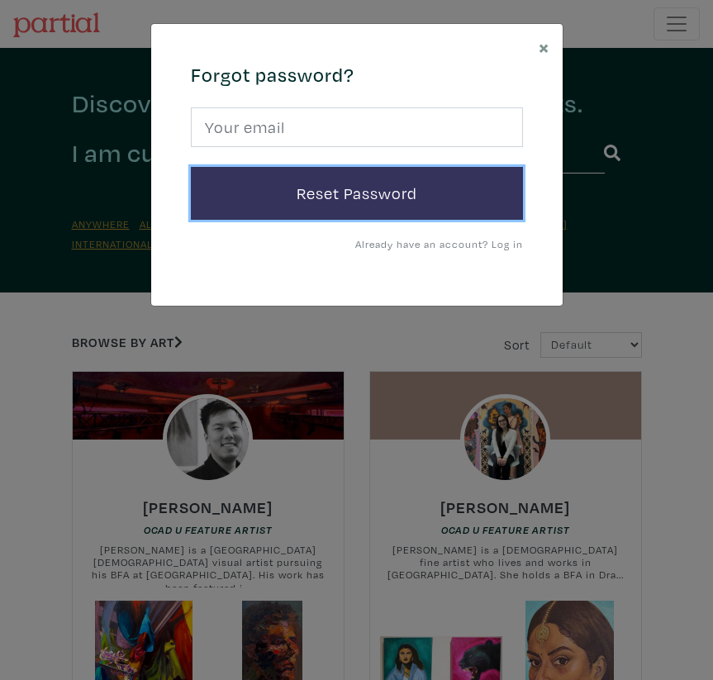
click at [328, 207] on button "Reset Password" at bounding box center [357, 193] width 332 height 53
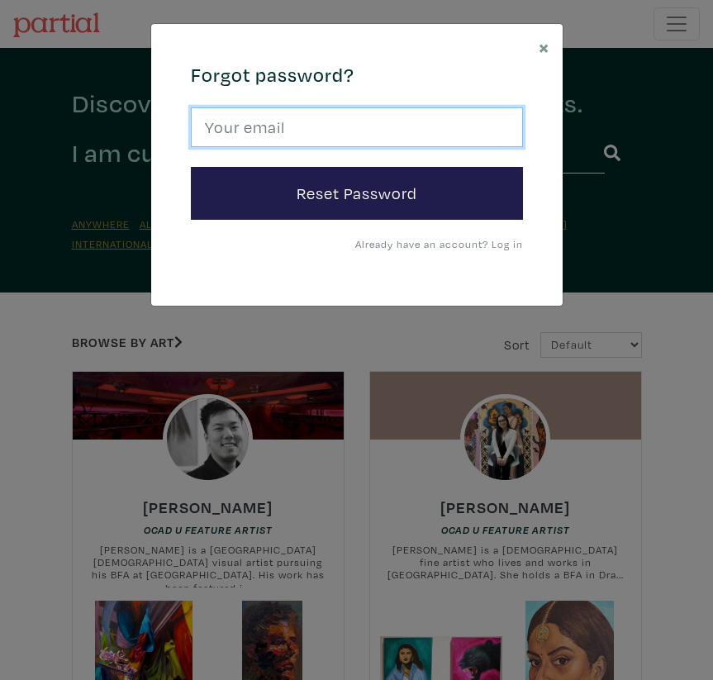
click at [303, 132] on input "email" at bounding box center [357, 127] width 332 height 40
type input "[EMAIL_ADDRESS][DOMAIN_NAME]"
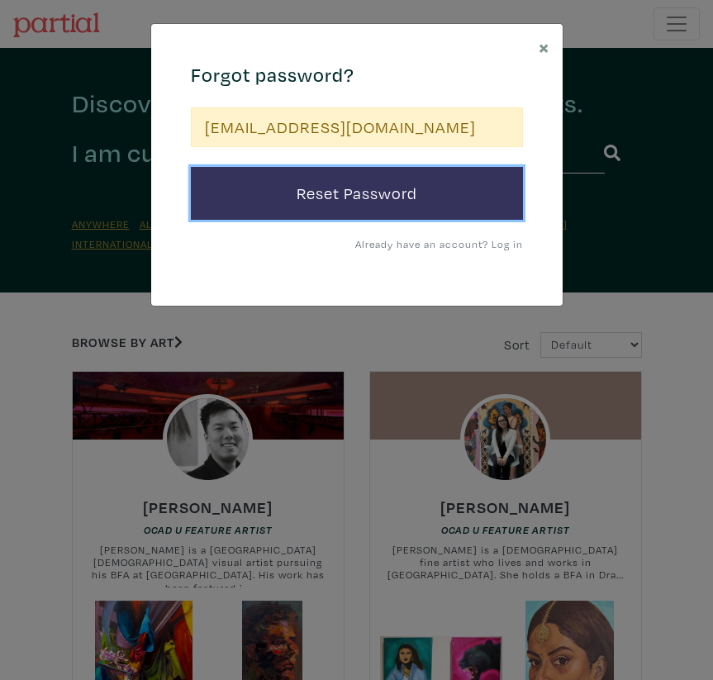
click at [326, 195] on button "Reset Password" at bounding box center [357, 193] width 332 height 53
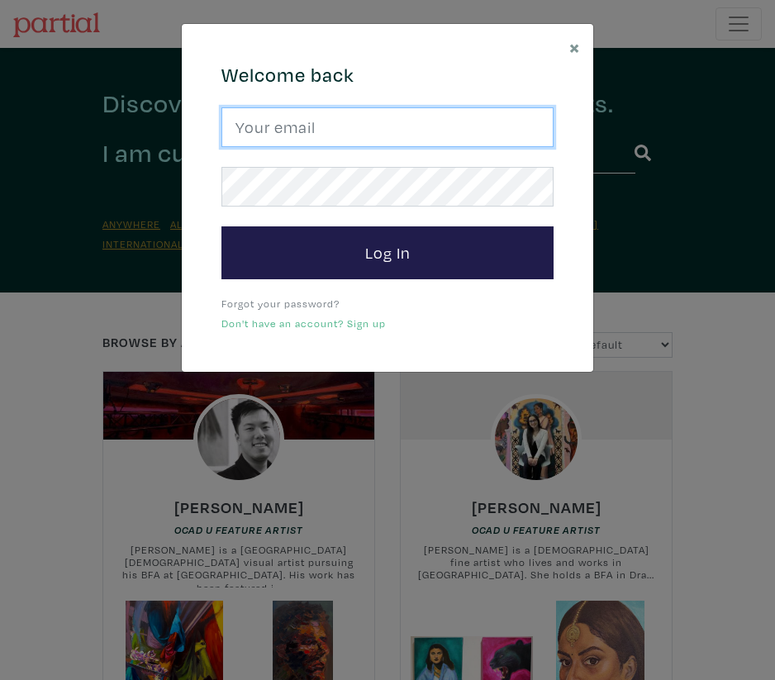
type input "[EMAIL_ADDRESS][DOMAIN_NAME]"
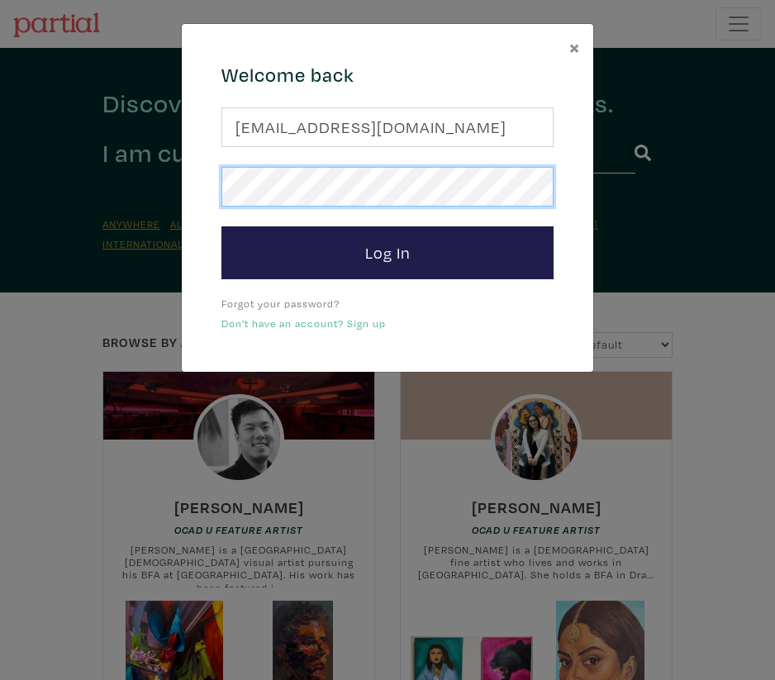
click at [121, 190] on div "× 664c6a6d6e3476504e6b79362f4172494552756f694733386b666278545363695a485979654c4…" at bounding box center [387, 340] width 775 height 680
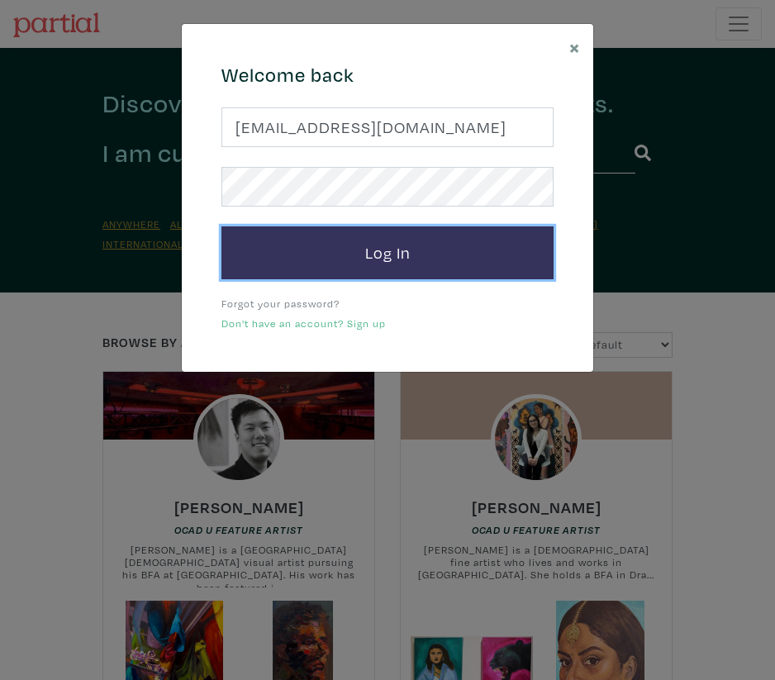
click at [395, 262] on button "Log In" at bounding box center [387, 252] width 332 height 53
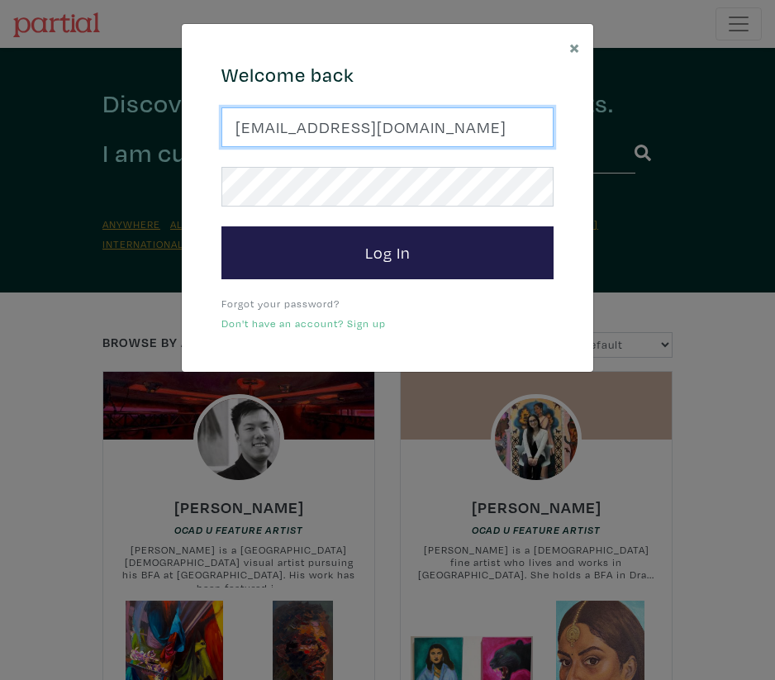
click at [394, 136] on input "helenliene.dreifelds@yale.edu" at bounding box center [387, 127] width 332 height 40
type input "helenliene.dreifelds@yale.edu"
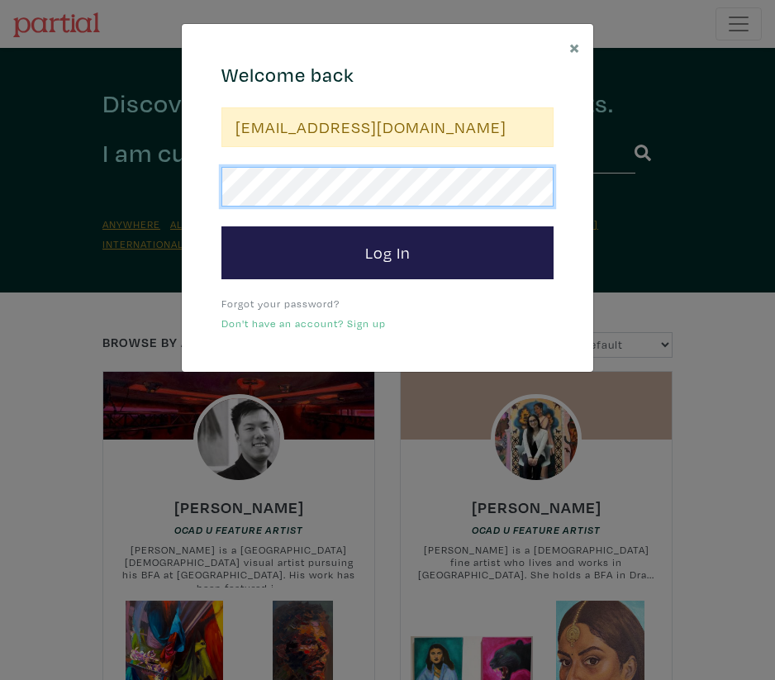
click at [82, 191] on div "× 664c6a6d6e3476504e6b79362f4172494552756f694733386b666278545363695a485979654c4…" at bounding box center [387, 340] width 775 height 680
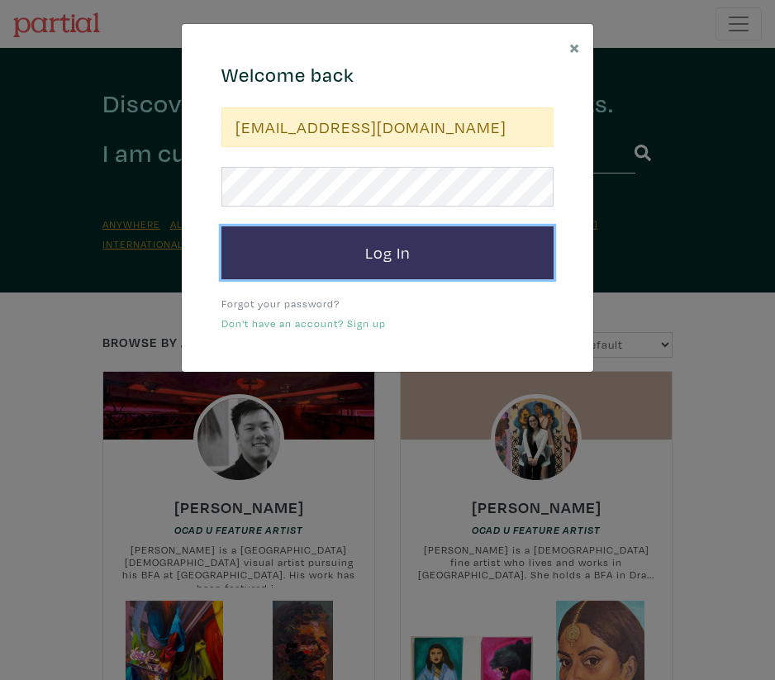
click at [321, 243] on button "Log In" at bounding box center [387, 252] width 332 height 53
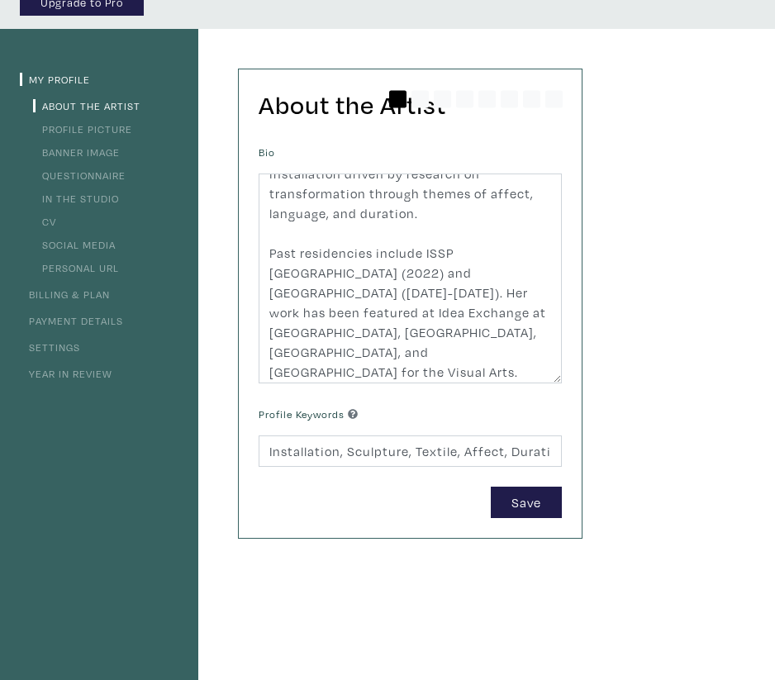
scroll to position [117, 0]
click at [92, 322] on link "Payment Details" at bounding box center [71, 319] width 103 height 13
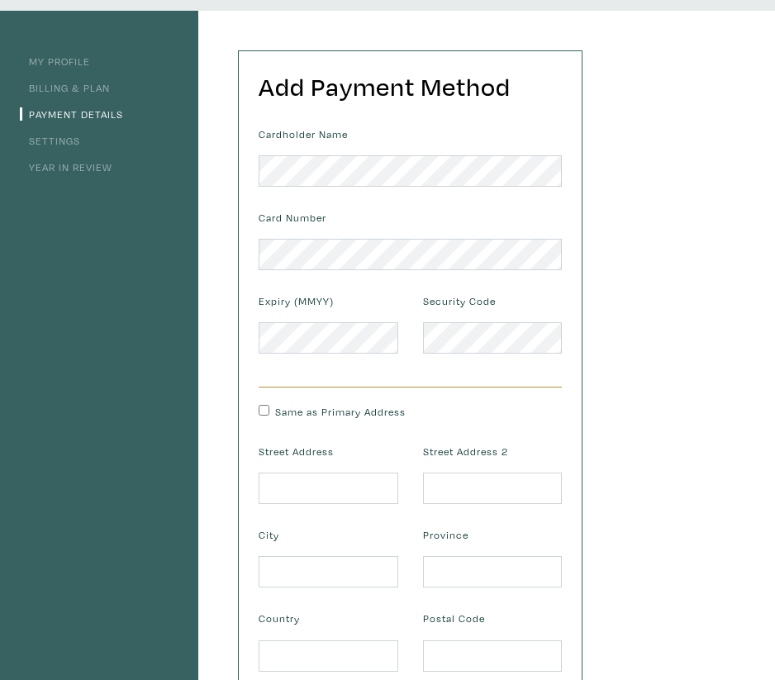
scroll to position [140, 0]
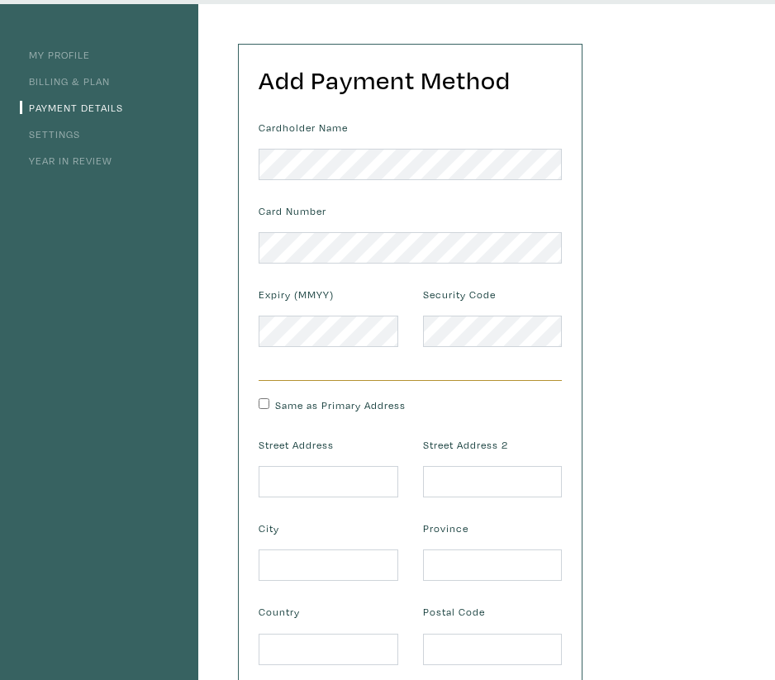
click at [77, 136] on link "Settings" at bounding box center [50, 133] width 60 height 13
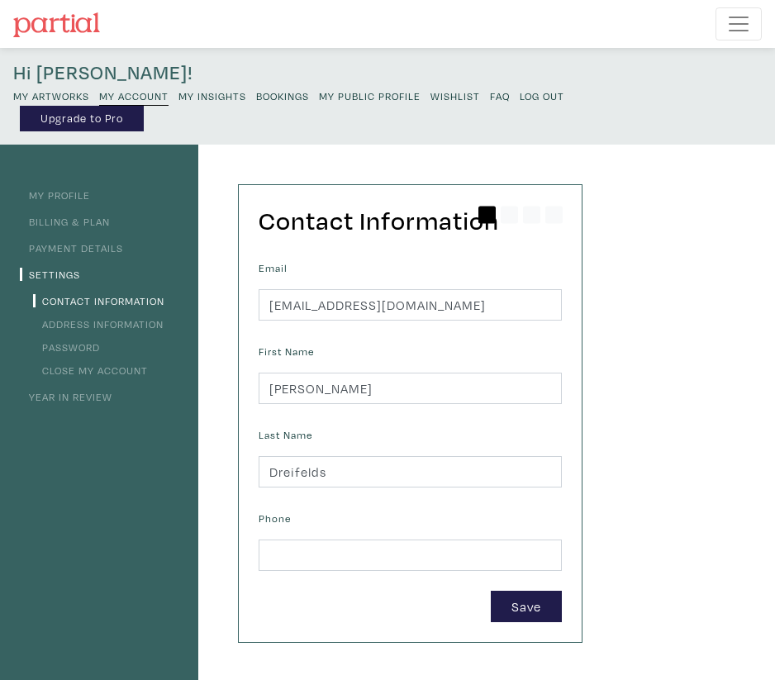
click at [89, 402] on link "Year in Review" at bounding box center [66, 396] width 93 height 13
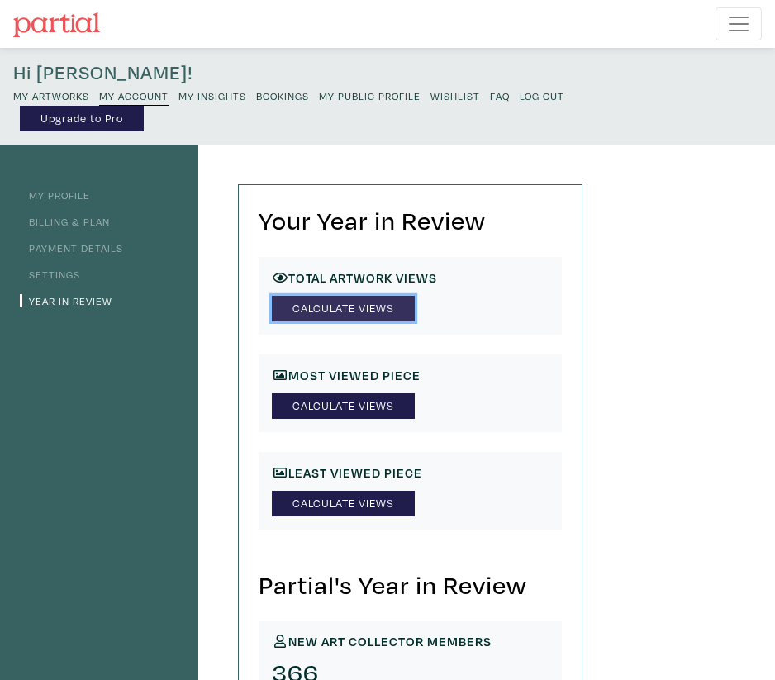
click at [350, 316] on link "Calculate Views" at bounding box center [343, 309] width 143 height 26
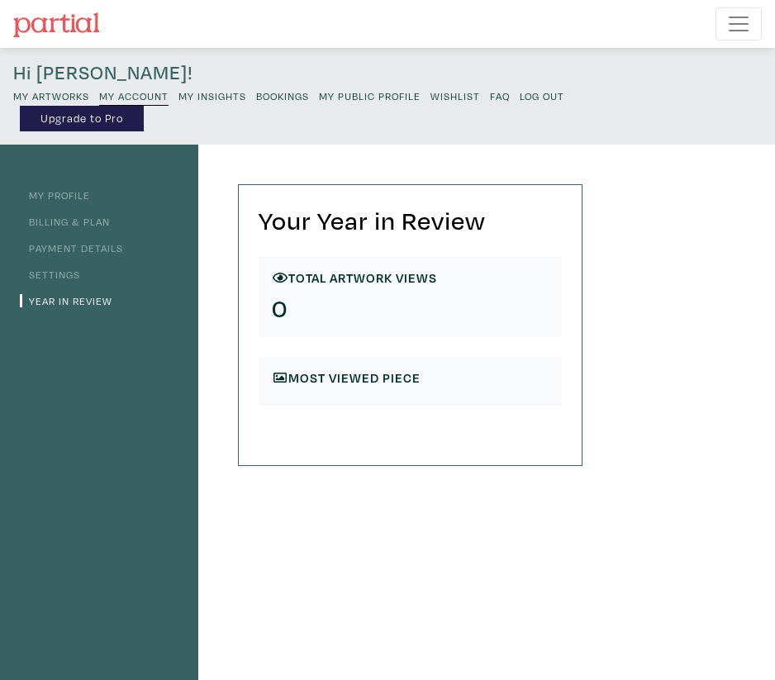
click at [383, 377] on h6 "Most viewed Piece" at bounding box center [410, 378] width 277 height 16
click at [78, 303] on link "Year in Review" at bounding box center [66, 300] width 93 height 13
click at [201, 93] on small "My Insights" at bounding box center [212, 95] width 68 height 13
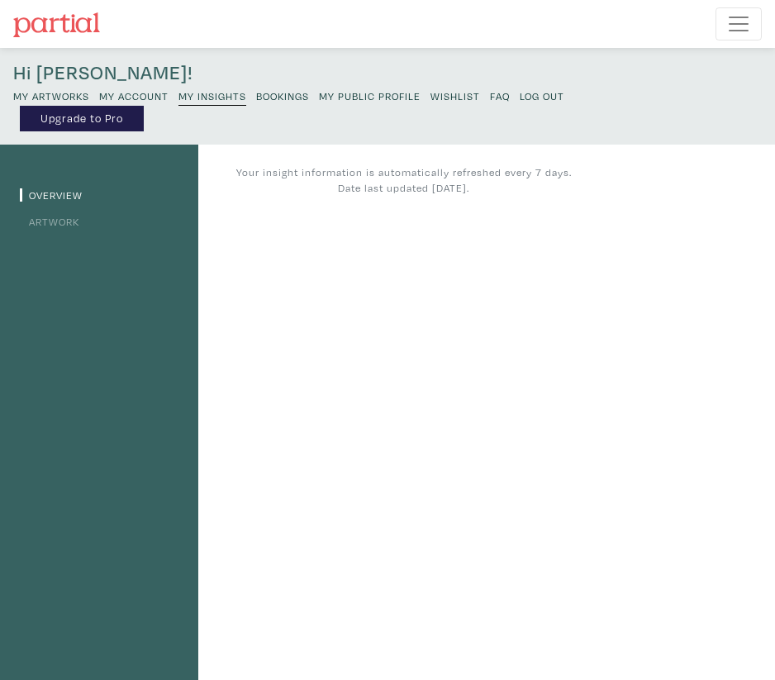
click at [48, 216] on link "Artwork" at bounding box center [49, 221] width 59 height 13
click at [58, 88] on link "My Artworks" at bounding box center [51, 95] width 76 height 20
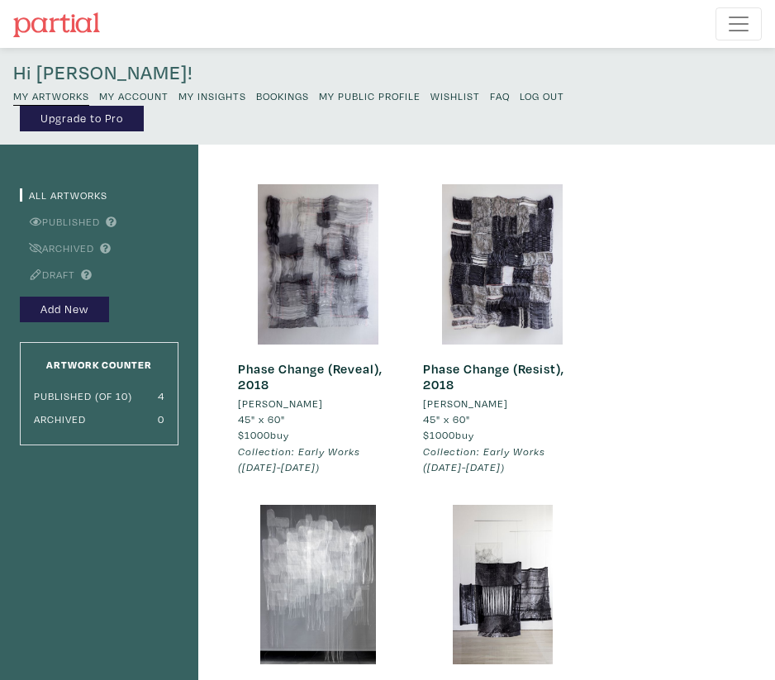
click at [132, 93] on small "My Account" at bounding box center [133, 95] width 69 height 13
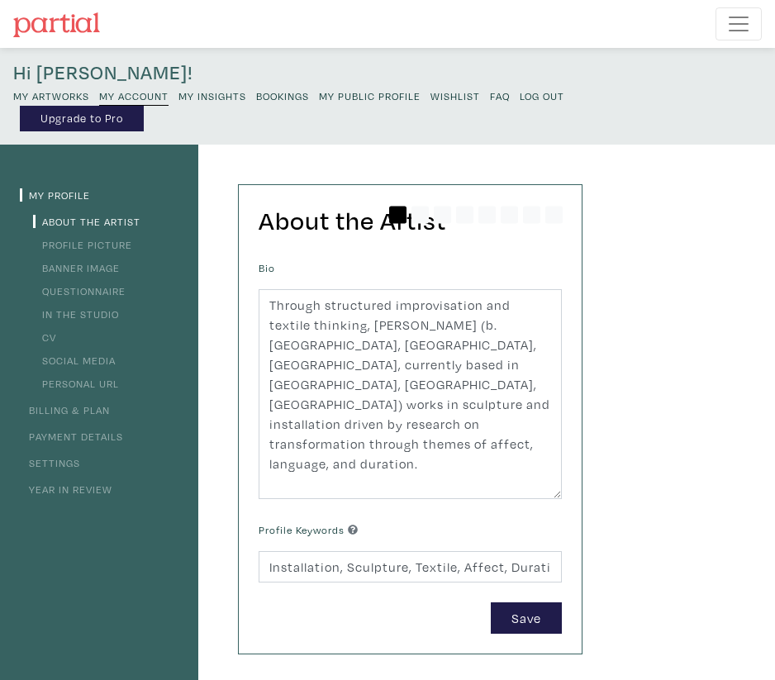
click at [56, 336] on li "CV" at bounding box center [99, 336] width 159 height 20
click at [99, 313] on link "In the Studio" at bounding box center [76, 313] width 86 height 13
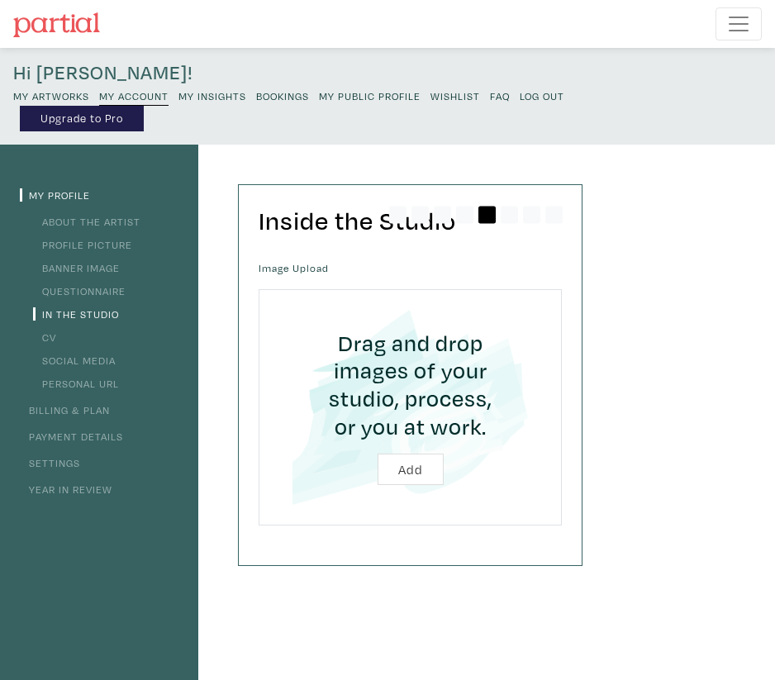
click at [105, 293] on link "Questionnaire" at bounding box center [79, 290] width 93 height 13
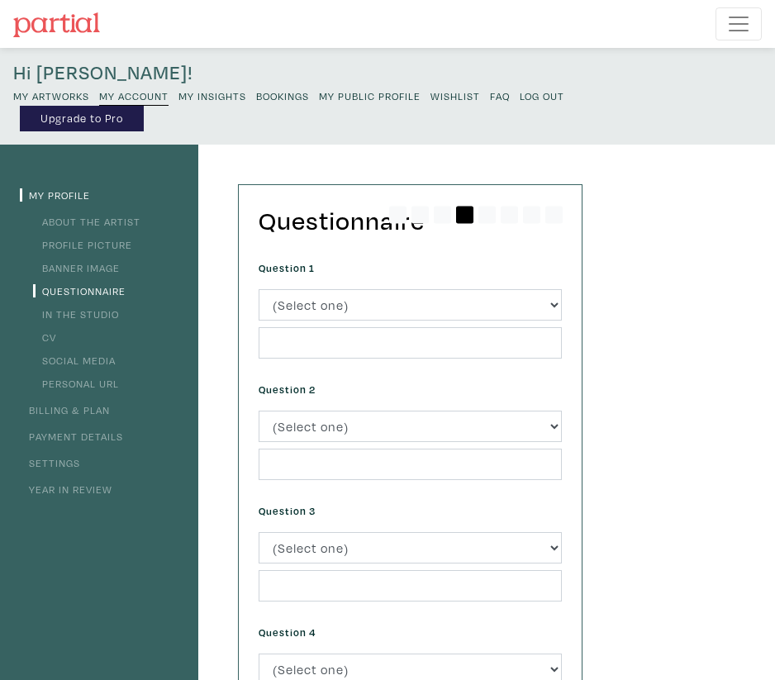
click at [68, 465] on link "Settings" at bounding box center [50, 462] width 60 height 13
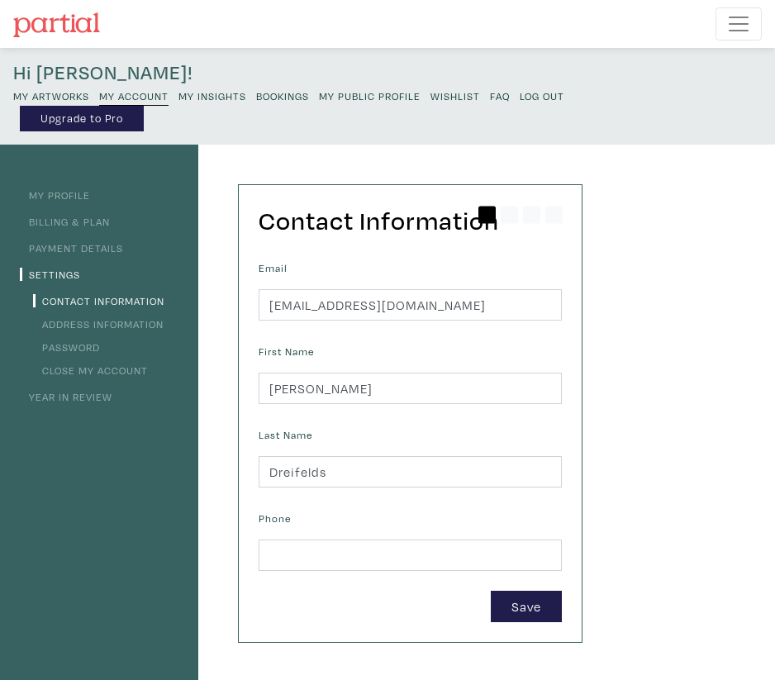
click at [92, 374] on link "Close My Account" at bounding box center [90, 370] width 115 height 13
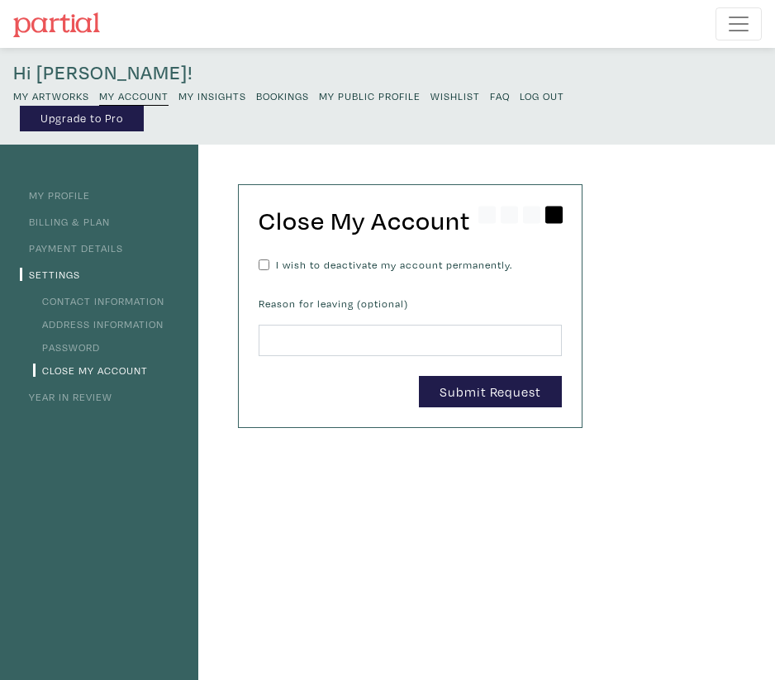
click at [354, 273] on div "I wish to deactivate my account permanently. Reason for leaving (optional)" at bounding box center [410, 316] width 328 height 119
click at [354, 269] on span "I wish to deactivate my account permanently." at bounding box center [394, 265] width 236 height 16
click at [269, 269] on input "I wish to deactivate my account permanently." at bounding box center [264, 265] width 11 height 16
checkbox input "true"
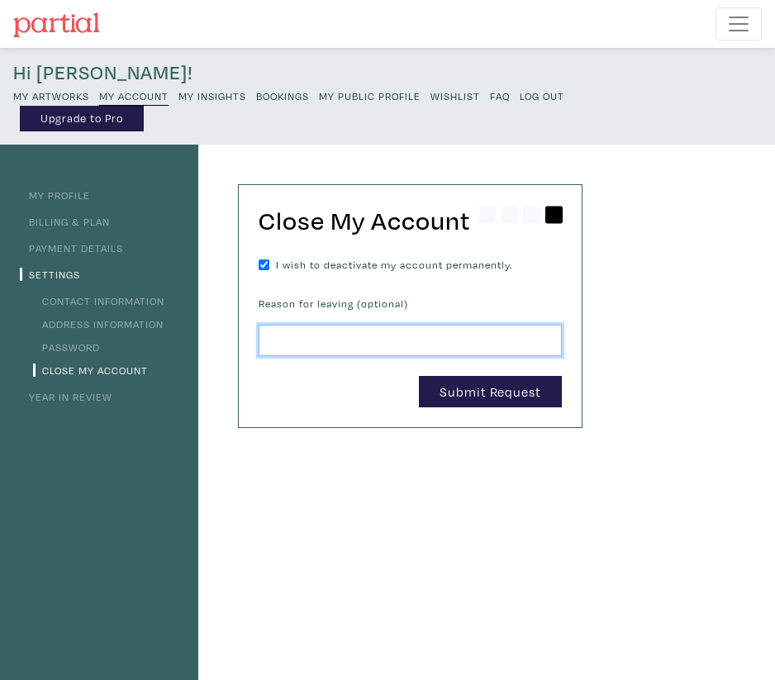
click at [328, 339] on input at bounding box center [410, 340] width 303 height 31
type input "L"
type input "P"
type input "L"
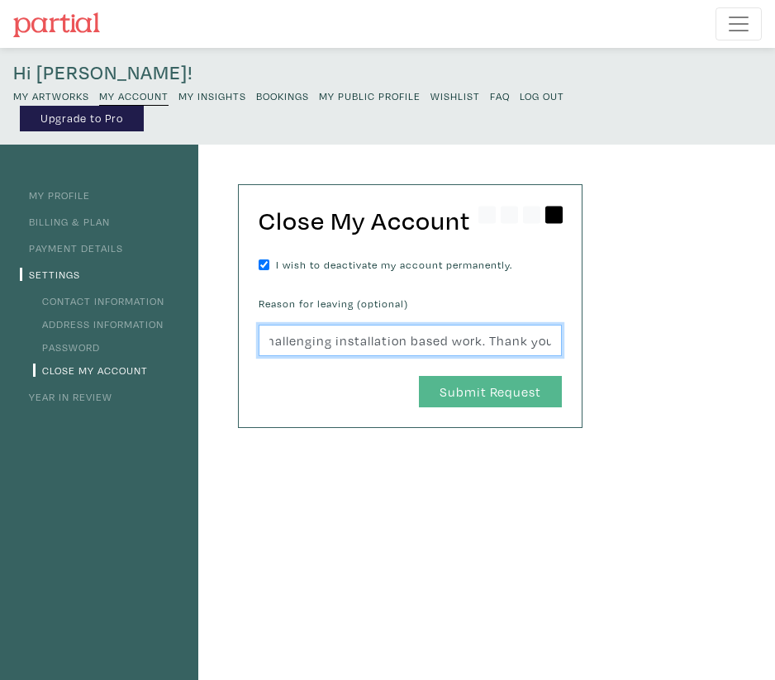
type input "Found a more appropriate platform for showcasing conceptual, challenging instal…"
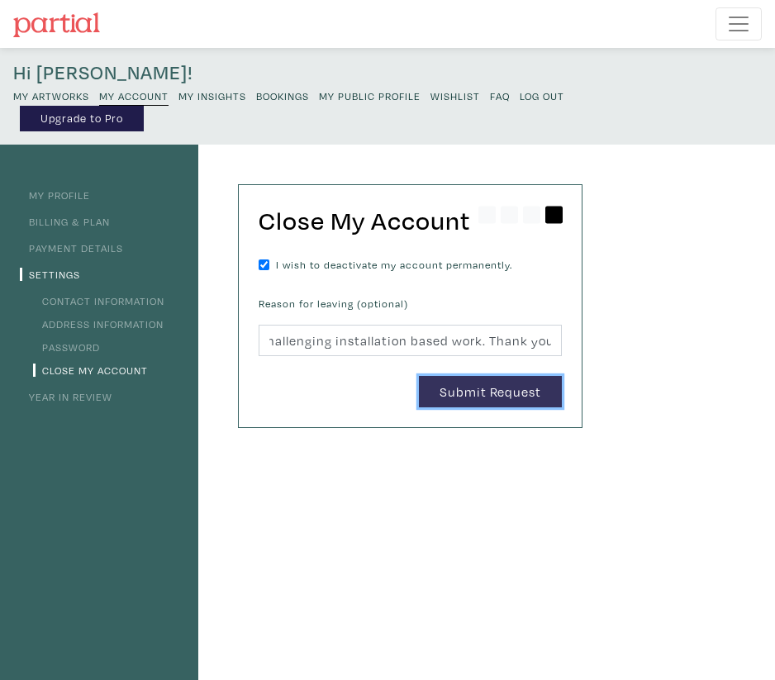
scroll to position [0, 0]
click at [483, 393] on button "Submit Request" at bounding box center [490, 391] width 143 height 31
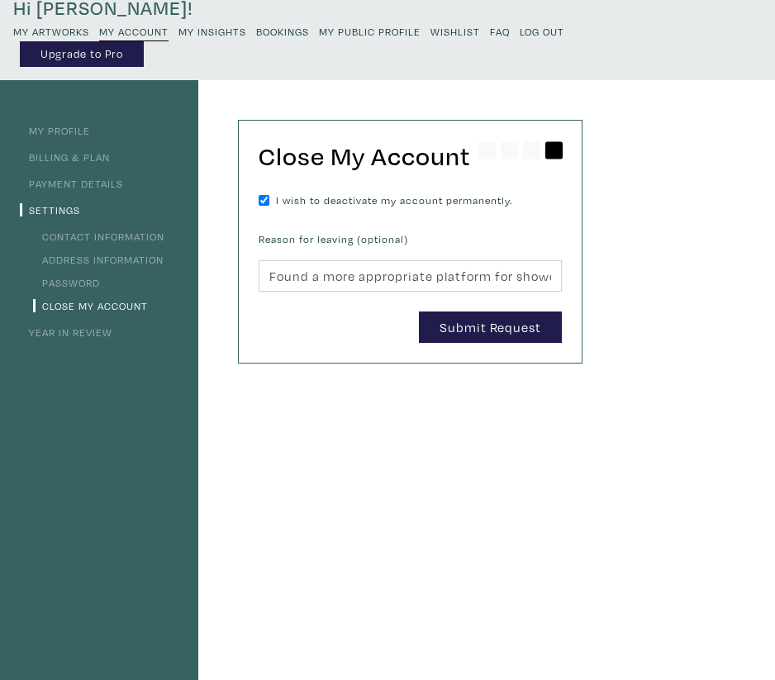
scroll to position [71, 0]
